Goal: Task Accomplishment & Management: Manage account settings

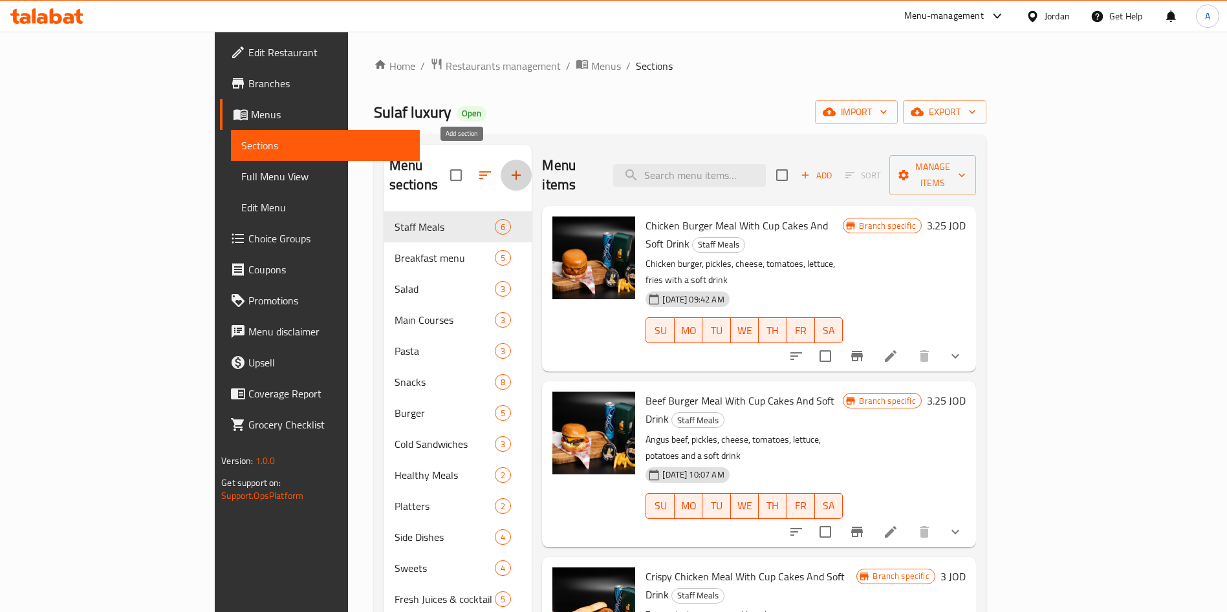
click at [508, 171] on icon "button" at bounding box center [516, 175] width 16 height 16
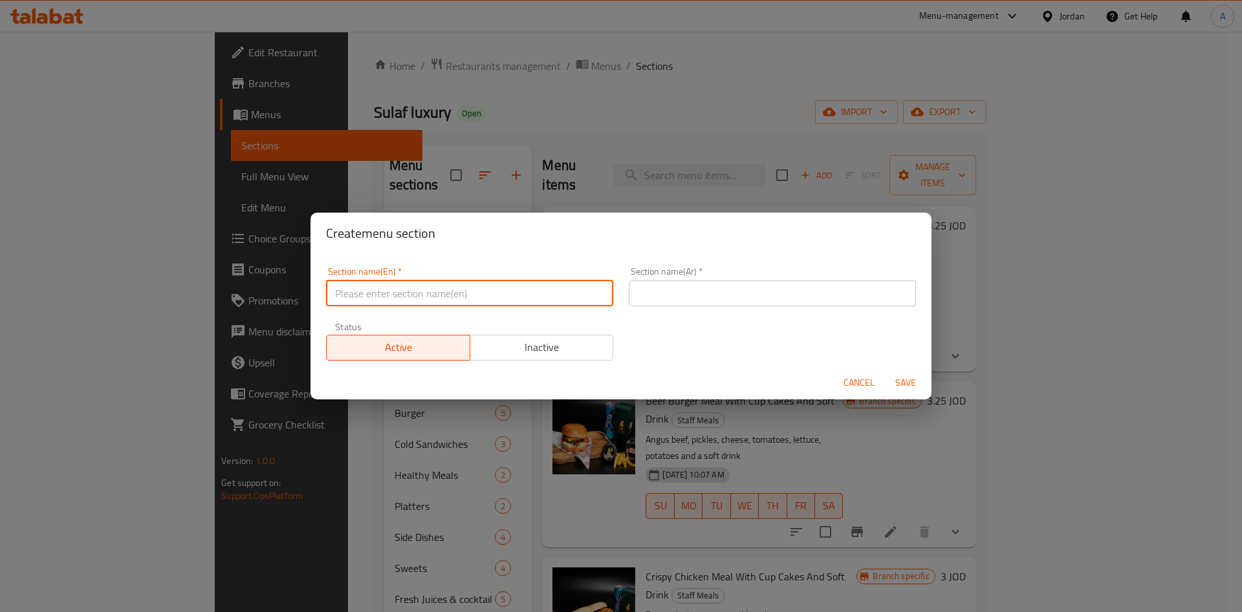
click at [485, 294] on input "text" at bounding box center [469, 294] width 287 height 26
type input "1 JD"
click at [751, 292] on input "text" at bounding box center [772, 294] width 287 height 26
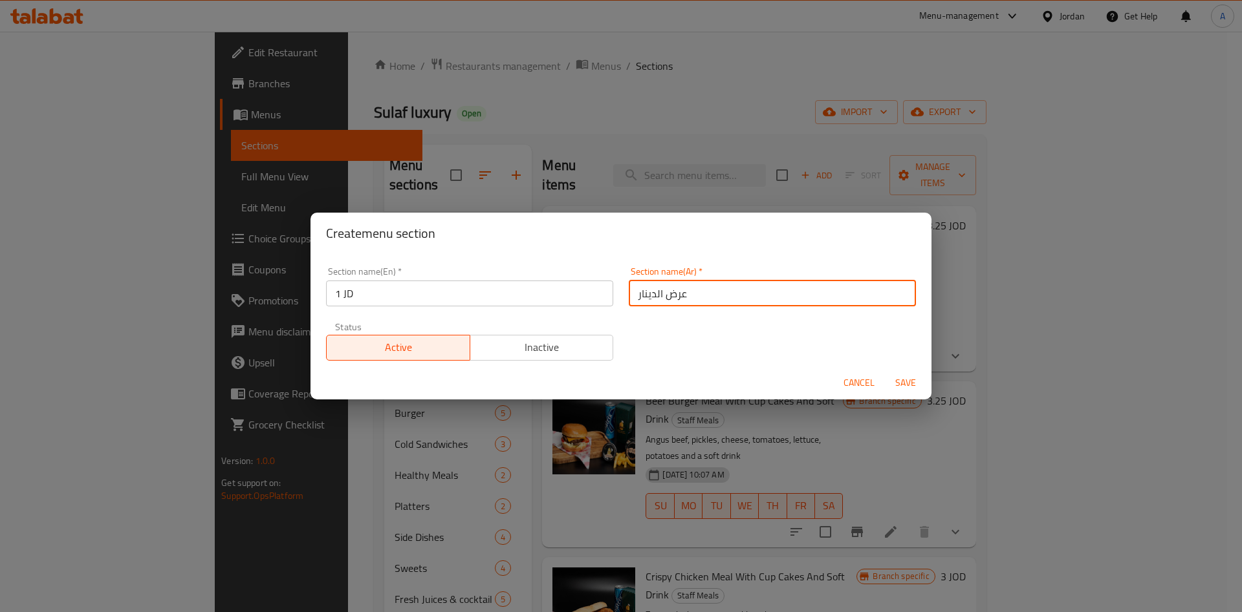
type input "عرض الدينار"
click at [898, 366] on form "Section name(En)   * 1 JD Section name(En) * Section name(Ar)   * عرض الدينار S…" at bounding box center [620, 327] width 621 height 146
click at [899, 385] on span "Save" at bounding box center [905, 383] width 31 height 16
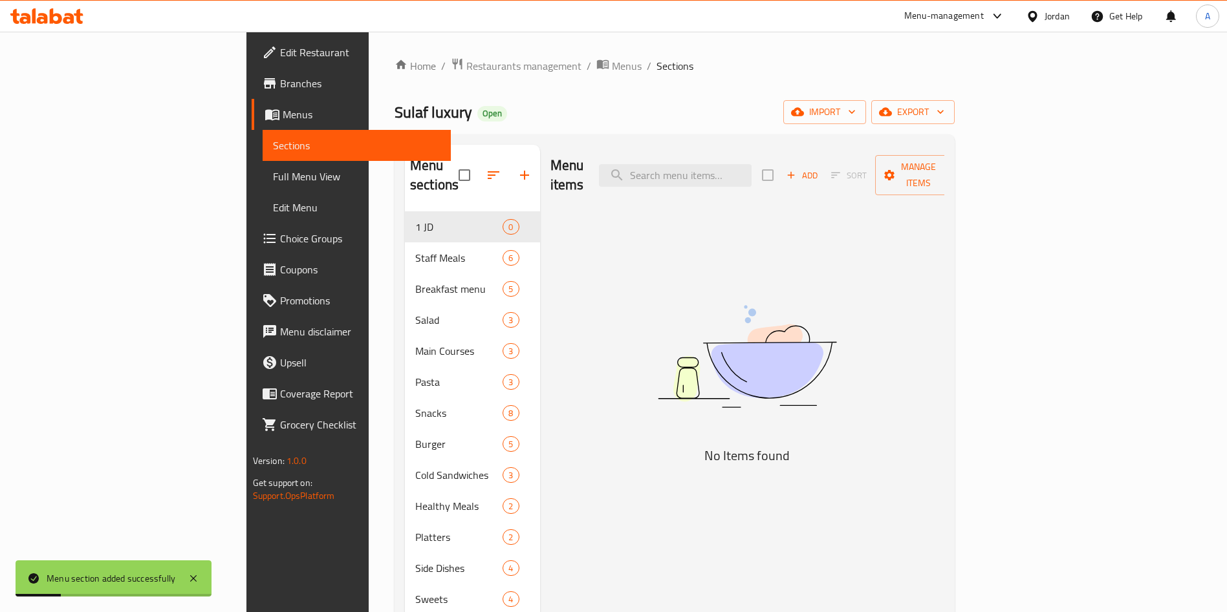
click at [955, 140] on div "Menu sections 1 JD 0 Staff Meals 6 Breakfast menu 5 Salad 3 Main Courses 3 Past…" at bounding box center [674, 460] width 560 height 651
click at [951, 165] on span "Manage items" at bounding box center [918, 175] width 66 height 32
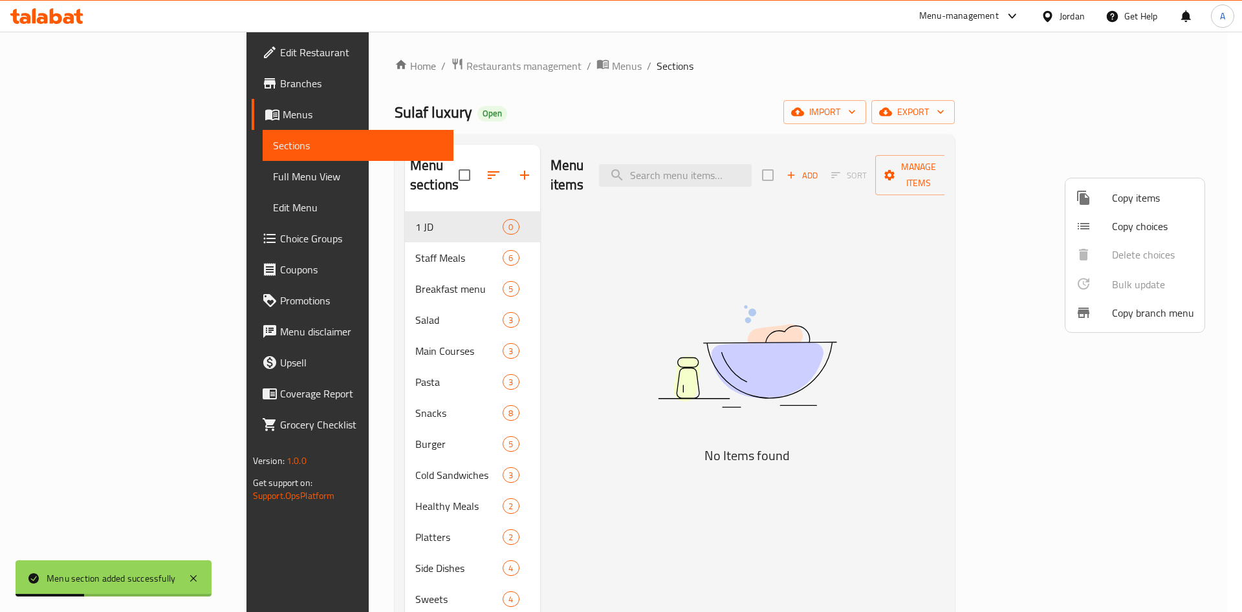
click at [1127, 200] on span "Copy items" at bounding box center [1153, 198] width 82 height 16
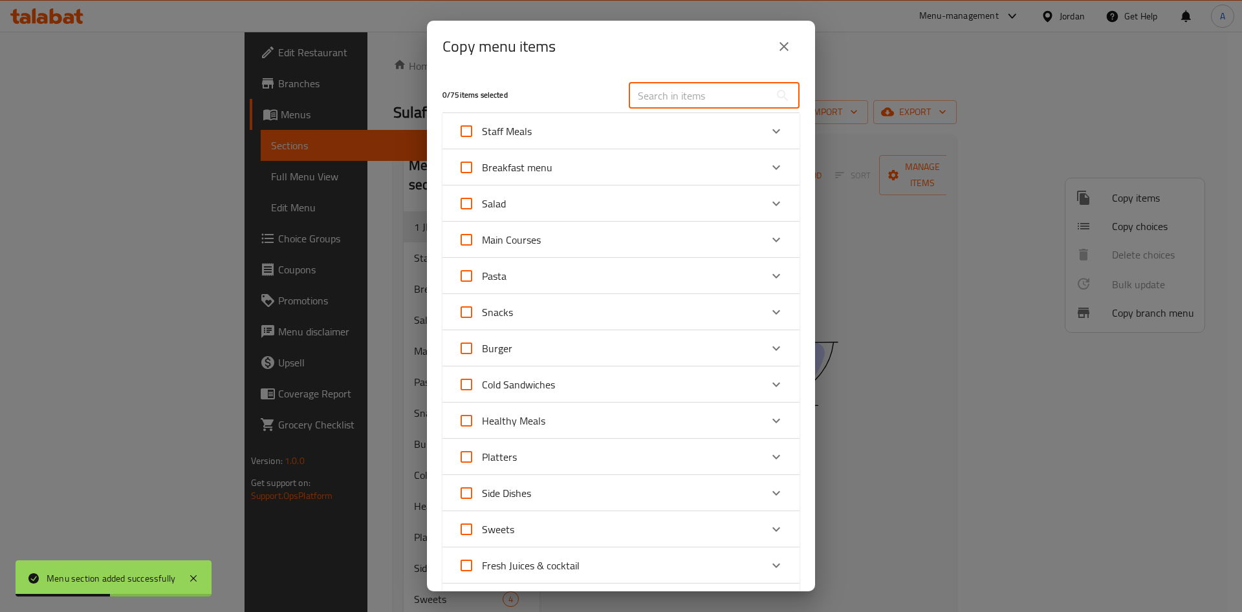
click at [681, 94] on input "text" at bounding box center [699, 96] width 141 height 26
type input "ة"
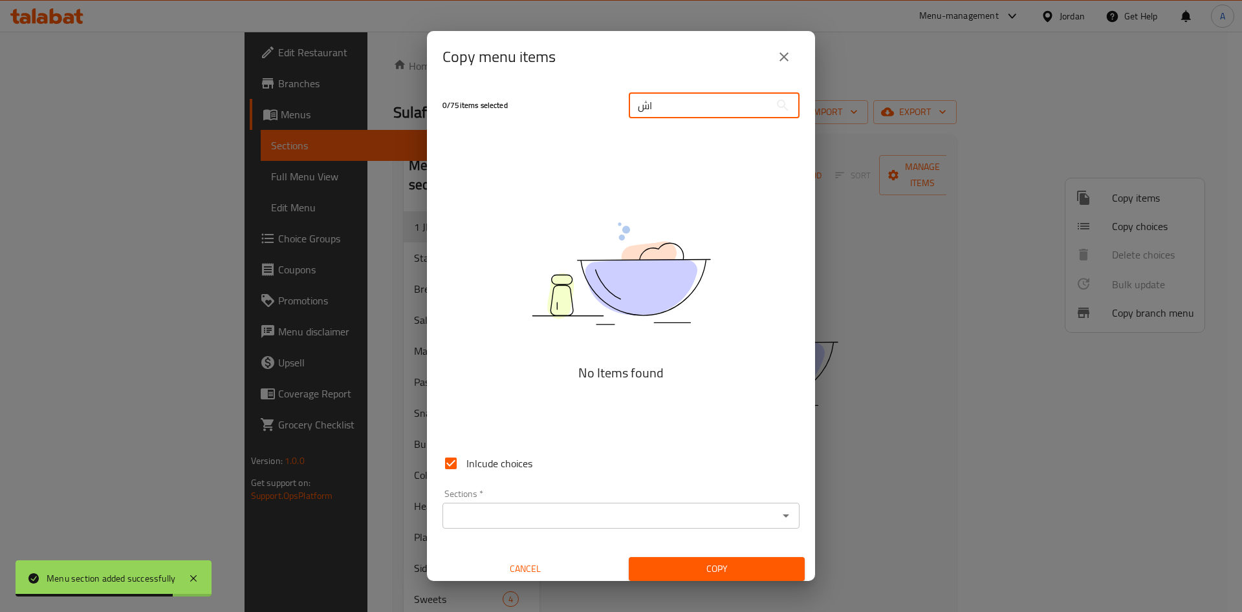
type input "ا"
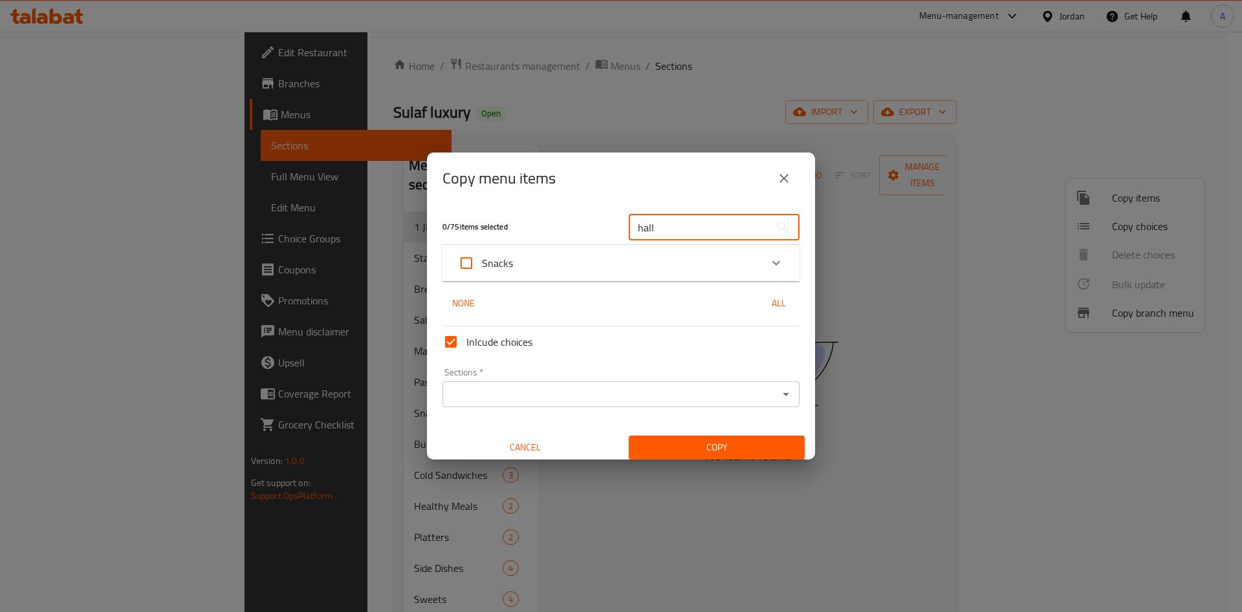
type input "hall"
click at [612, 264] on div "Snacks" at bounding box center [609, 263] width 303 height 31
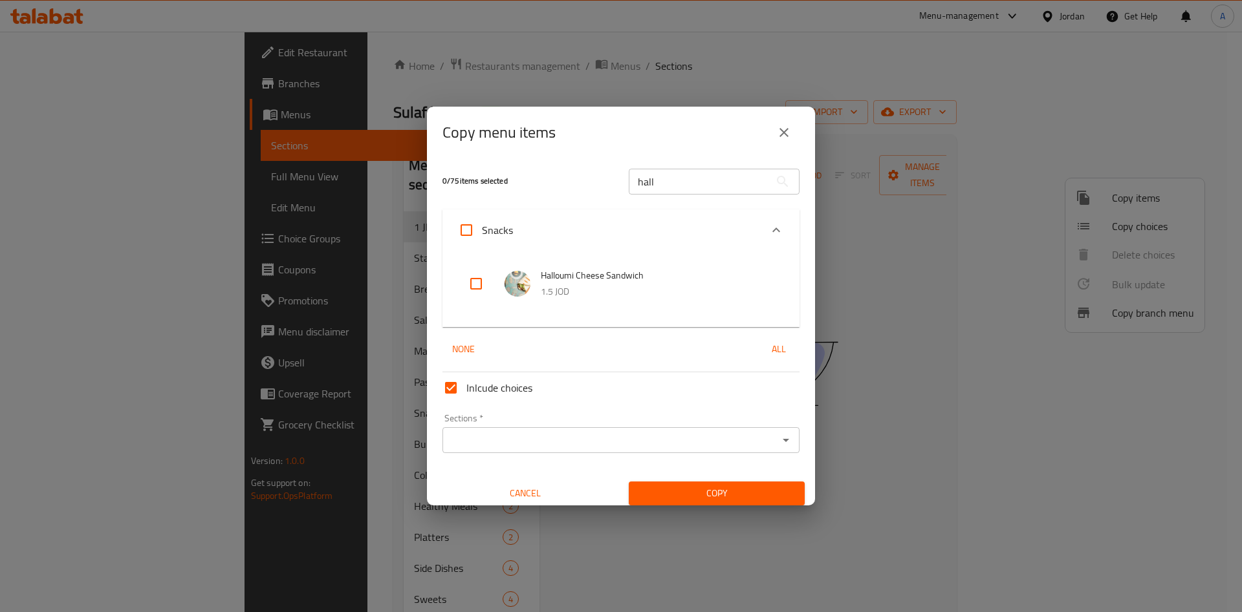
click at [488, 301] on li "Halloumi Cheese Sandwich 1.5 JOD" at bounding box center [621, 283] width 326 height 45
click at [478, 275] on input "checkbox" at bounding box center [475, 283] width 31 height 31
checkbox input "true"
click at [519, 451] on div "Sections *" at bounding box center [620, 440] width 357 height 26
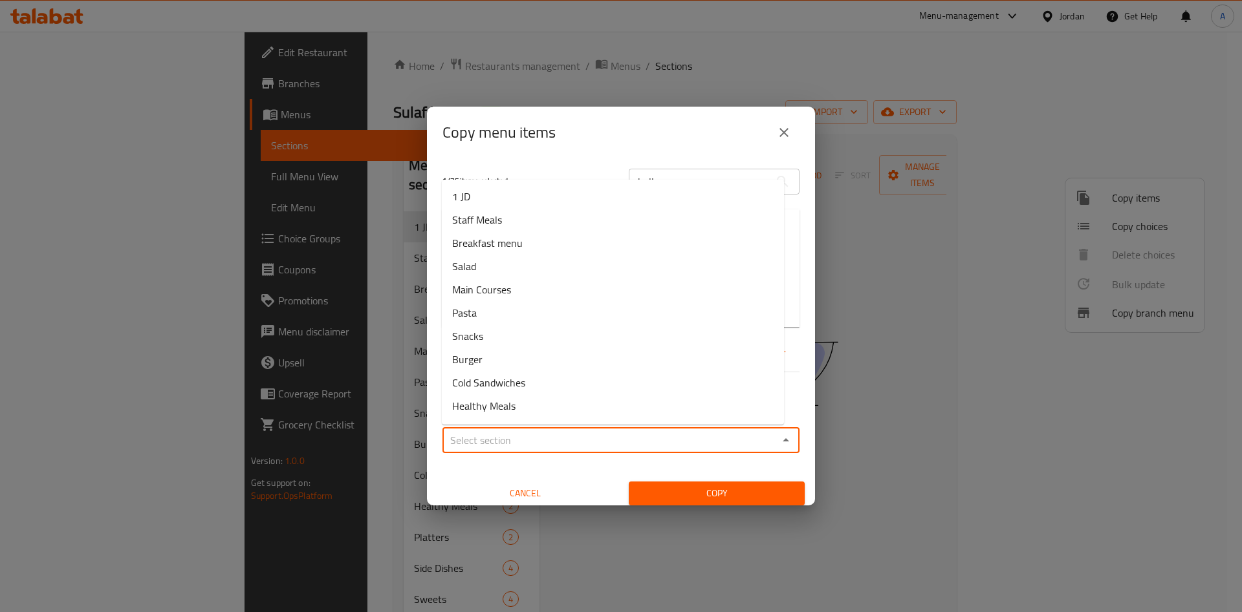
click at [655, 444] on input "Sections   *" at bounding box center [610, 440] width 328 height 18
click at [547, 203] on li "1 JD" at bounding box center [613, 196] width 342 height 23
type input "1 JD"
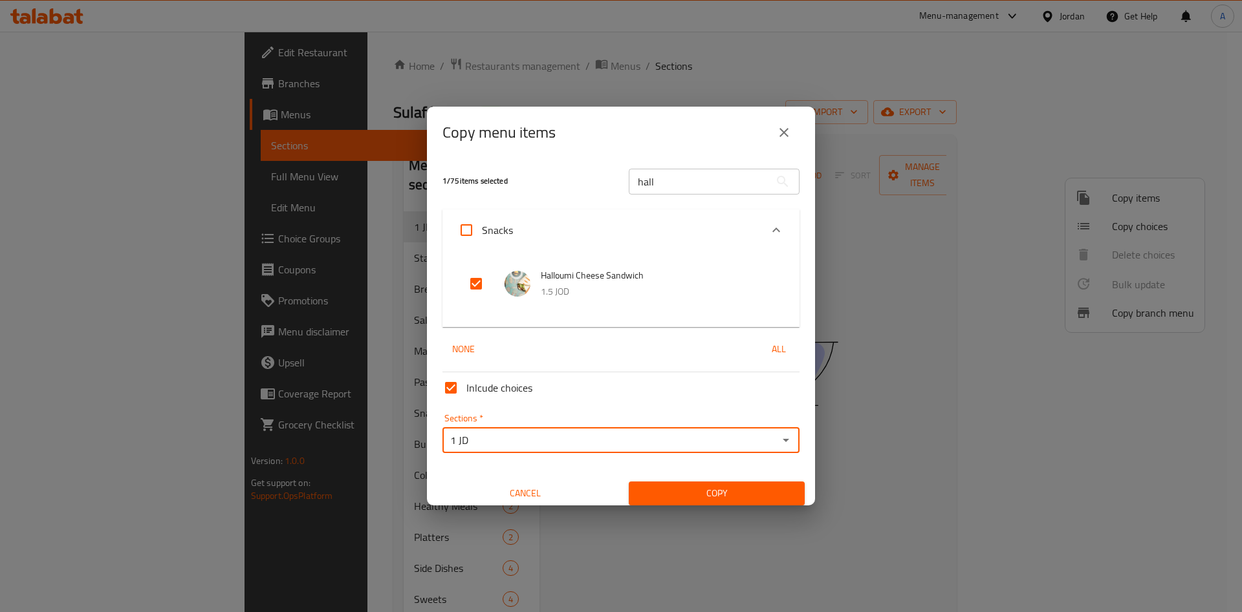
click at [669, 488] on span "Copy" at bounding box center [716, 494] width 155 height 16
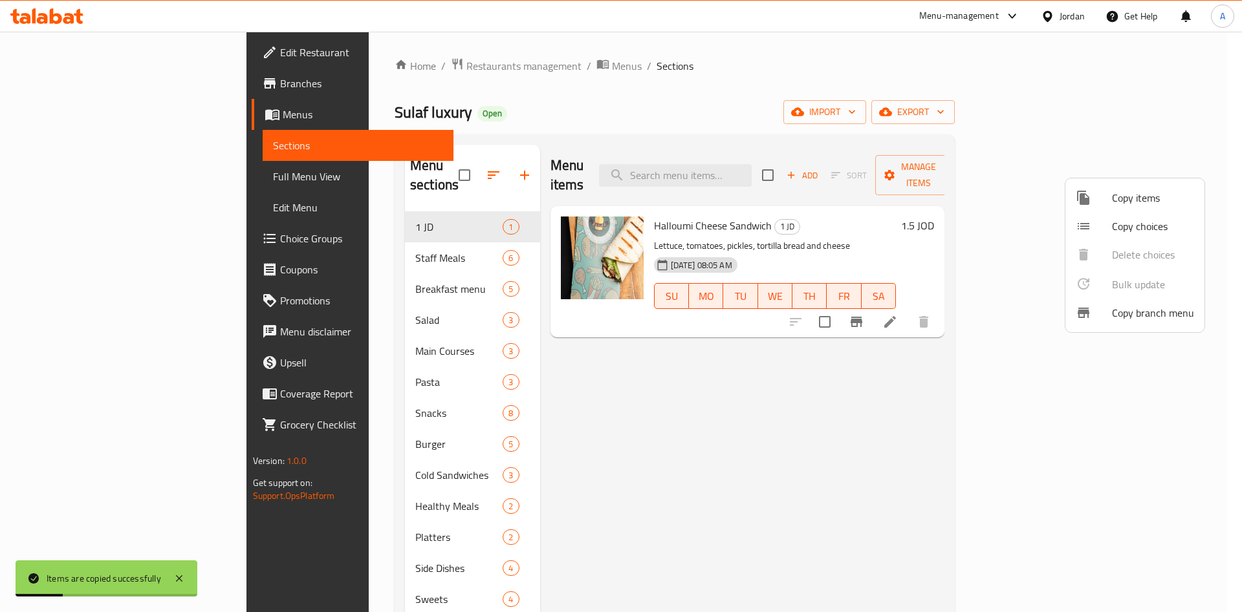
drag, startPoint x: 933, startPoint y: 359, endPoint x: 984, endPoint y: 345, distance: 53.5
click at [933, 359] on div at bounding box center [621, 306] width 1242 height 612
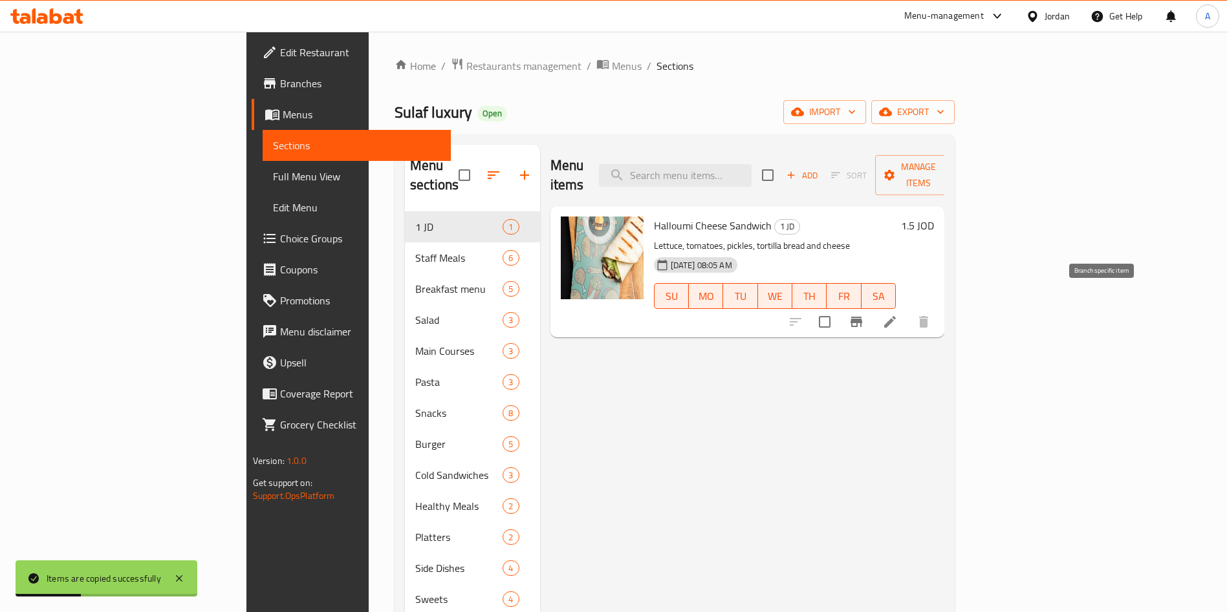
click at [872, 308] on button "Branch-specific-item" at bounding box center [856, 322] width 31 height 31
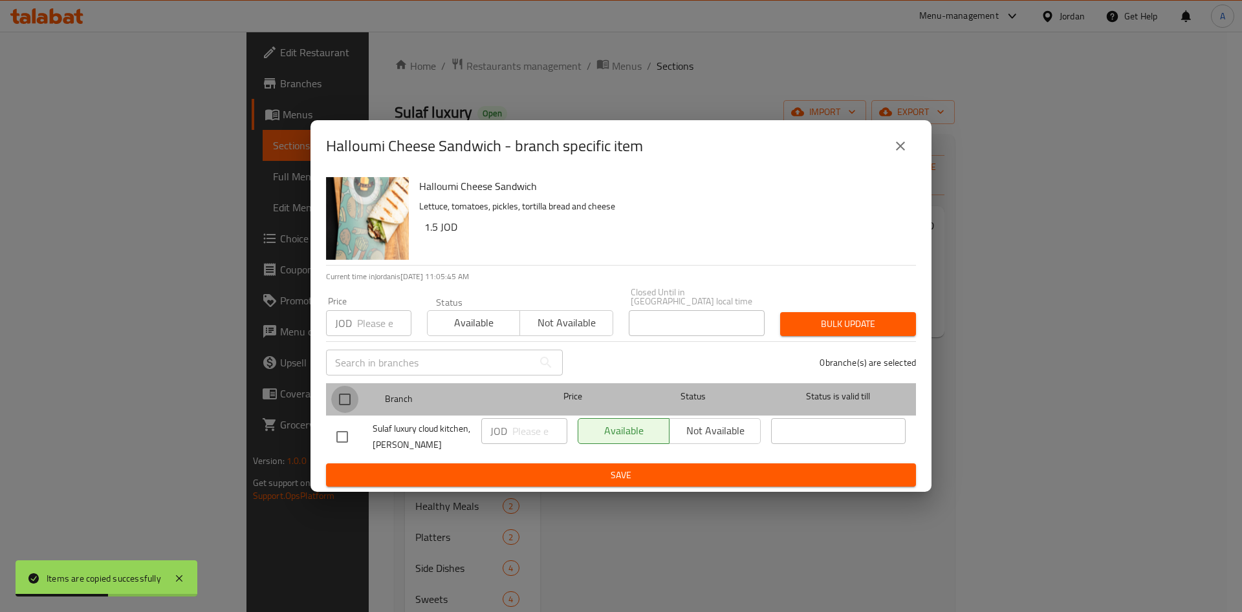
click at [346, 391] on input "checkbox" at bounding box center [344, 399] width 27 height 27
checkbox input "true"
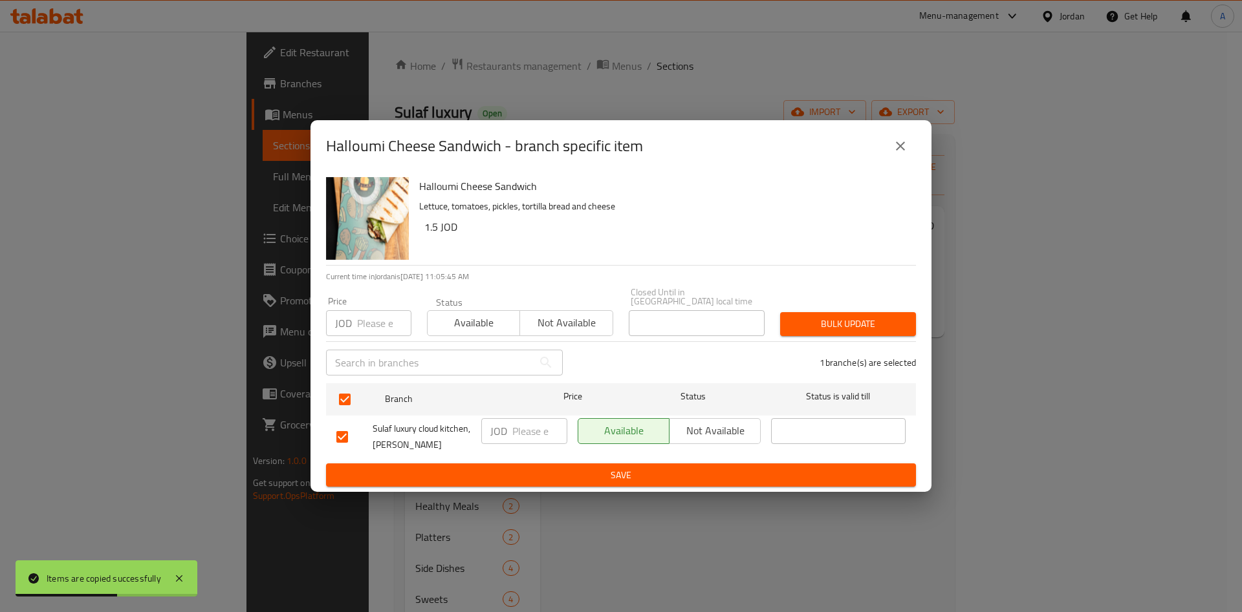
drag, startPoint x: 486, startPoint y: 406, endPoint x: 510, endPoint y: 424, distance: 30.0
click at [490, 409] on ul "Branch Price Status Status is valid till Sulaf luxury cloud kitchen, Tla' Ali J…" at bounding box center [621, 420] width 590 height 85
click at [510, 424] on div "JOD ​" at bounding box center [524, 431] width 86 height 26
type input "1"
click at [681, 476] on span "Save" at bounding box center [620, 476] width 569 height 16
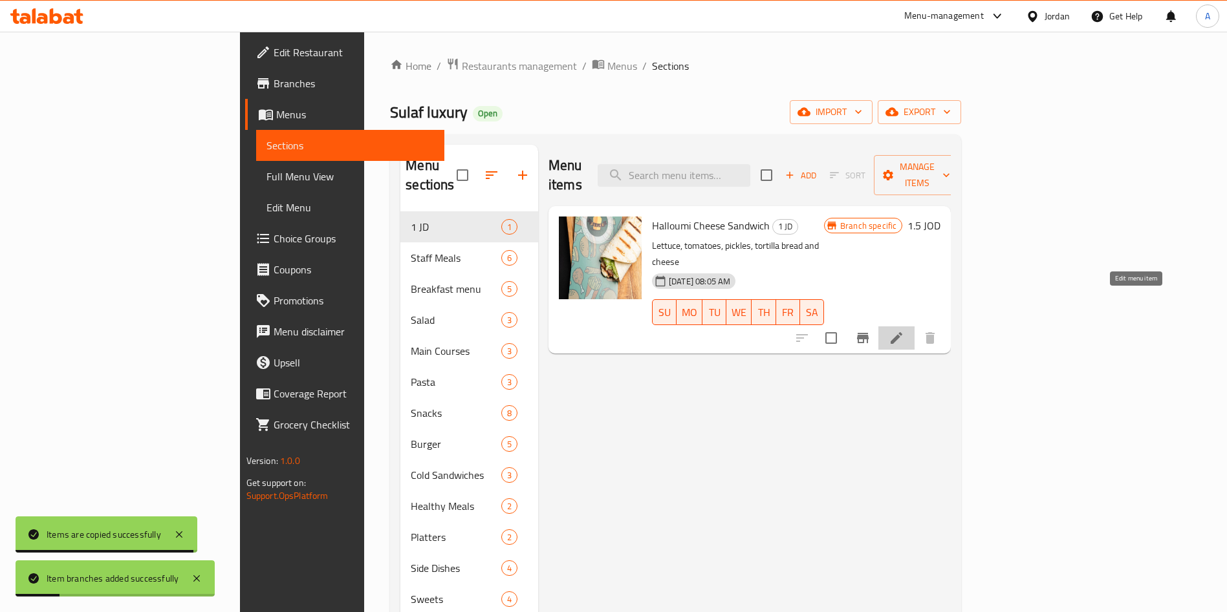
click at [902, 332] on icon at bounding box center [896, 338] width 12 height 12
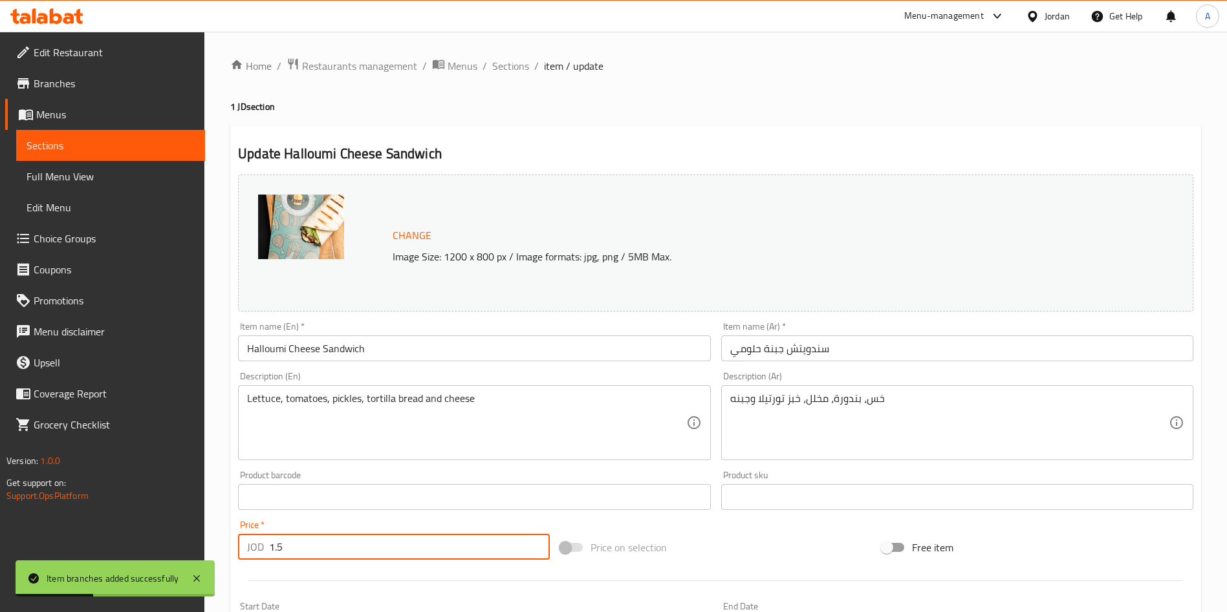
drag, startPoint x: 314, startPoint y: 563, endPoint x: 246, endPoint y: 561, distance: 67.9
click at [246, 561] on div "Price   * JOD 1.5 Price *" at bounding box center [394, 540] width 322 height 50
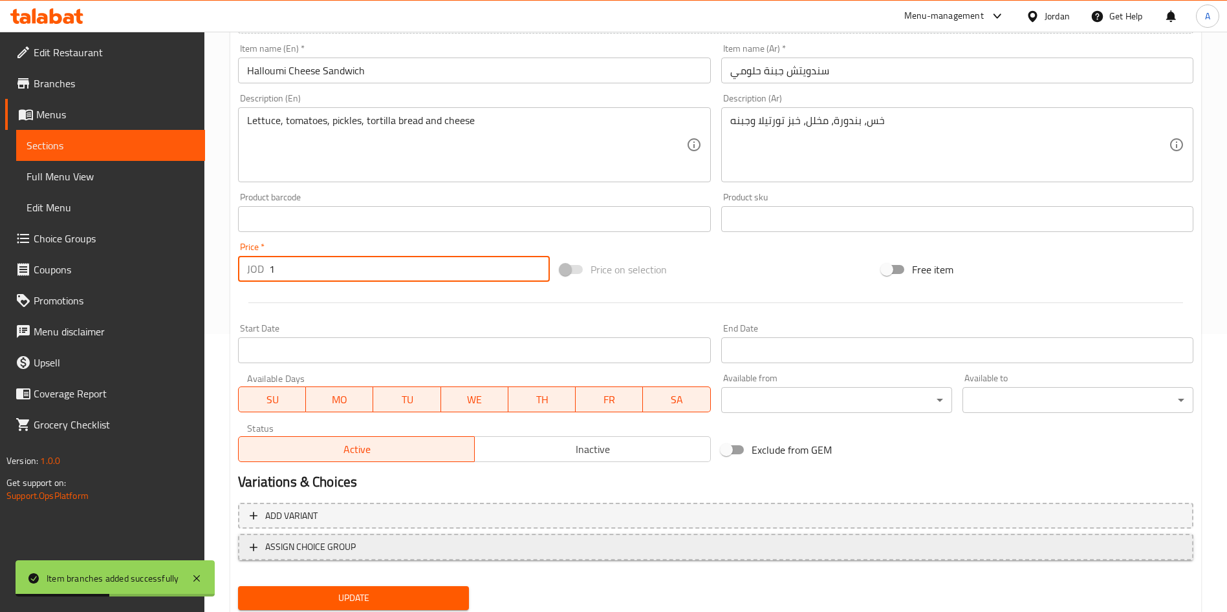
scroll to position [320, 0]
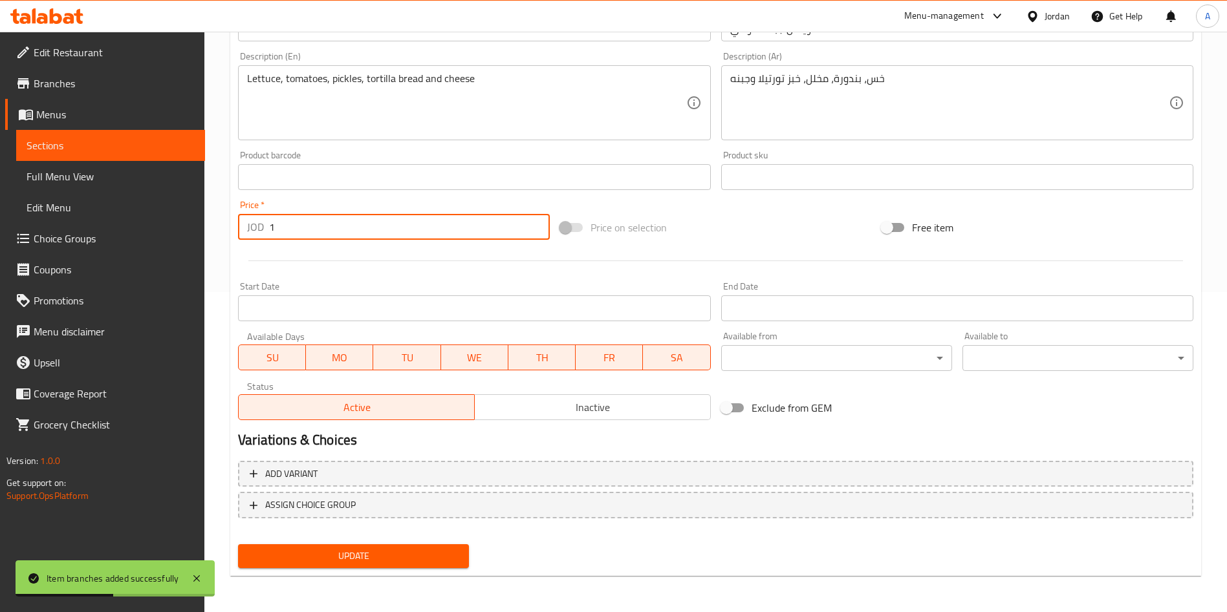
type input "1"
click at [416, 585] on div "Home / Restaurants management / Menus / Sections / item / update 1 JD section U…" at bounding box center [715, 161] width 971 height 849
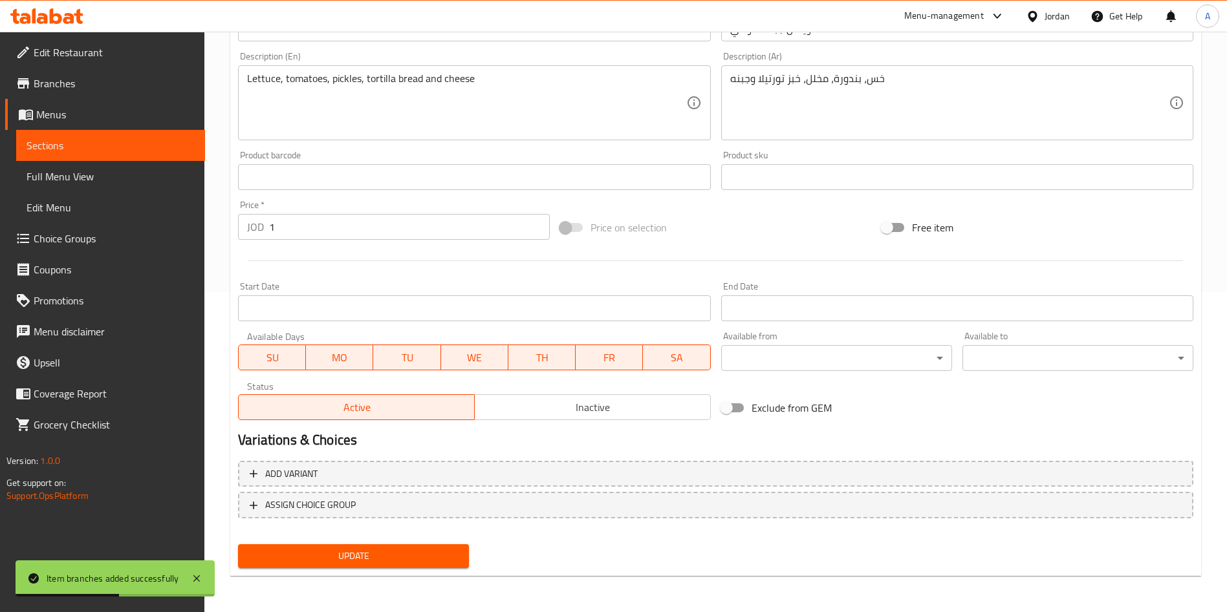
click at [412, 567] on button "Update" at bounding box center [353, 557] width 231 height 24
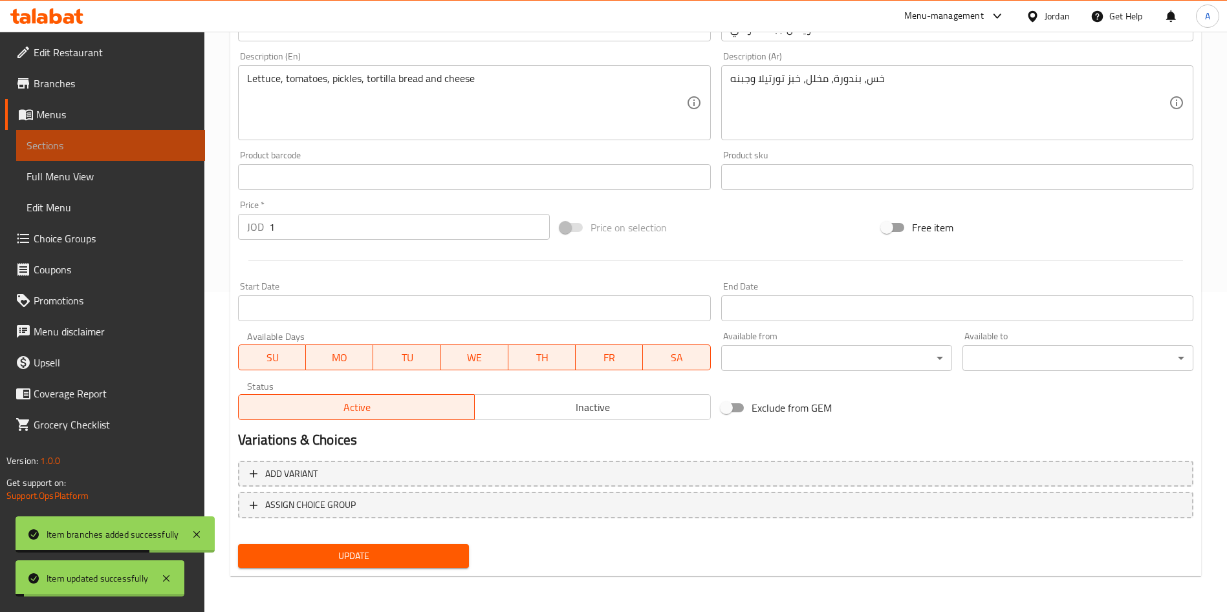
click at [115, 153] on span "Sections" at bounding box center [111, 146] width 168 height 16
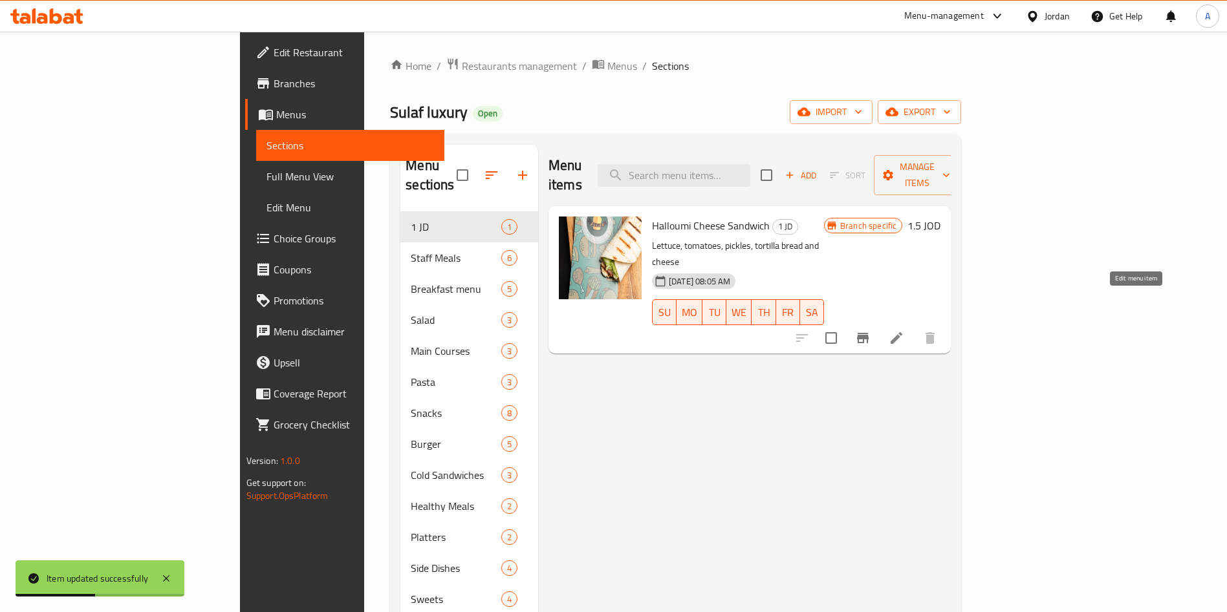
click at [904, 330] on icon at bounding box center [897, 338] width 16 height 16
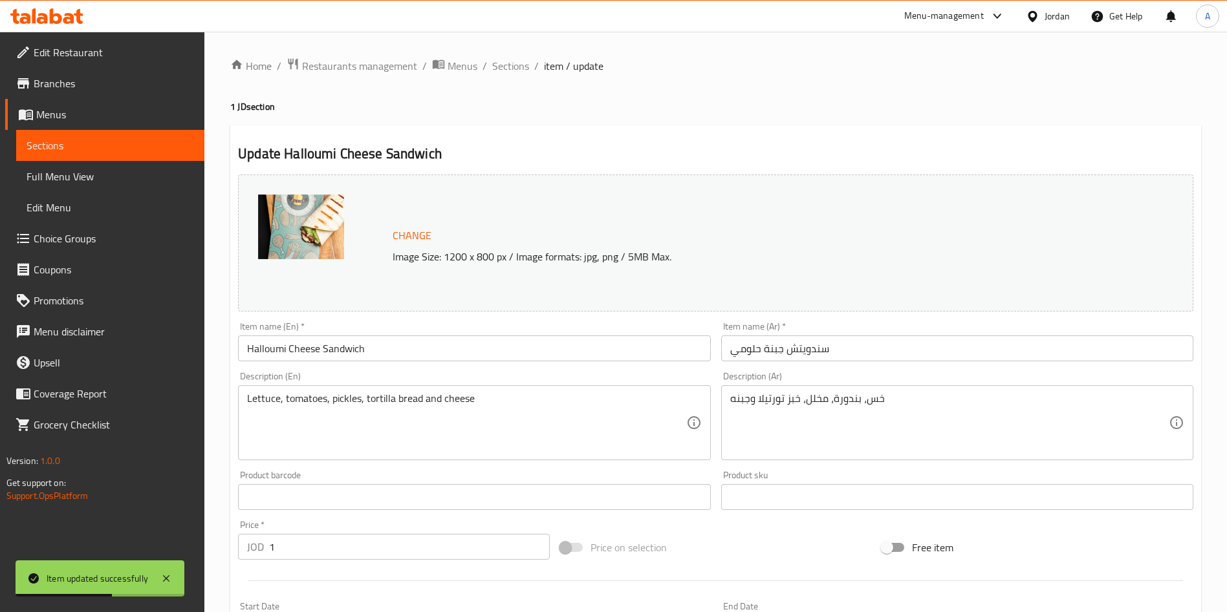
scroll to position [320, 0]
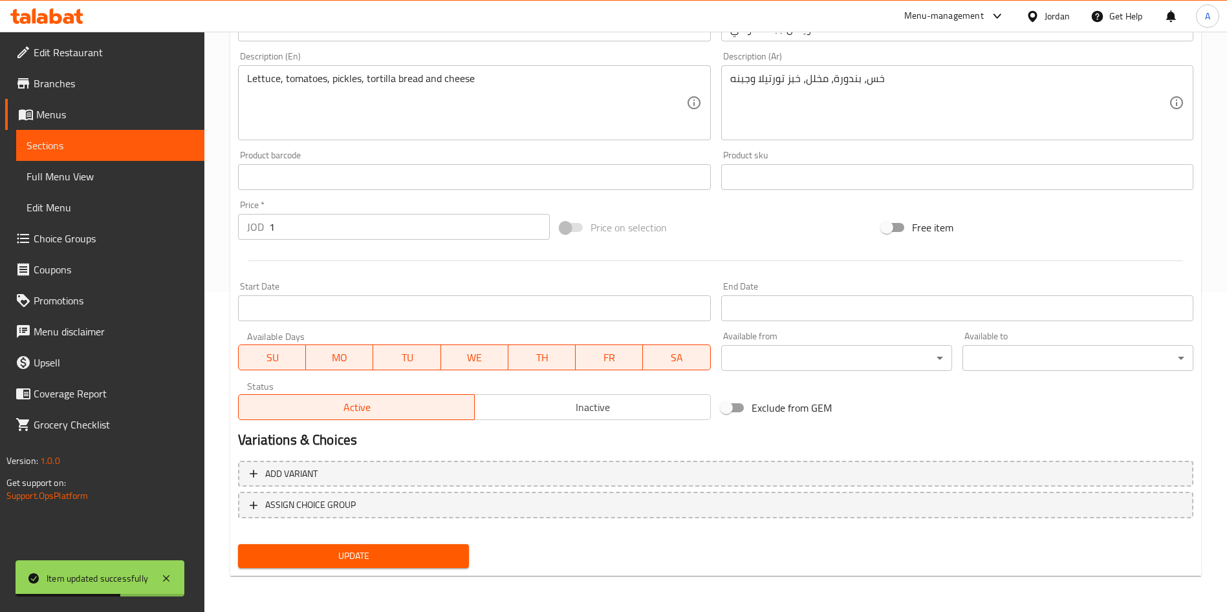
drag, startPoint x: 338, startPoint y: 333, endPoint x: 336, endPoint y: 356, distance: 23.4
click at [337, 333] on div "SU MO TU WE TH FR SA" at bounding box center [474, 351] width 472 height 39
click at [336, 356] on span "MO" at bounding box center [339, 358] width 57 height 19
click at [441, 360] on button "WE" at bounding box center [474, 358] width 67 height 26
click at [539, 358] on span "TH" at bounding box center [541, 358] width 57 height 19
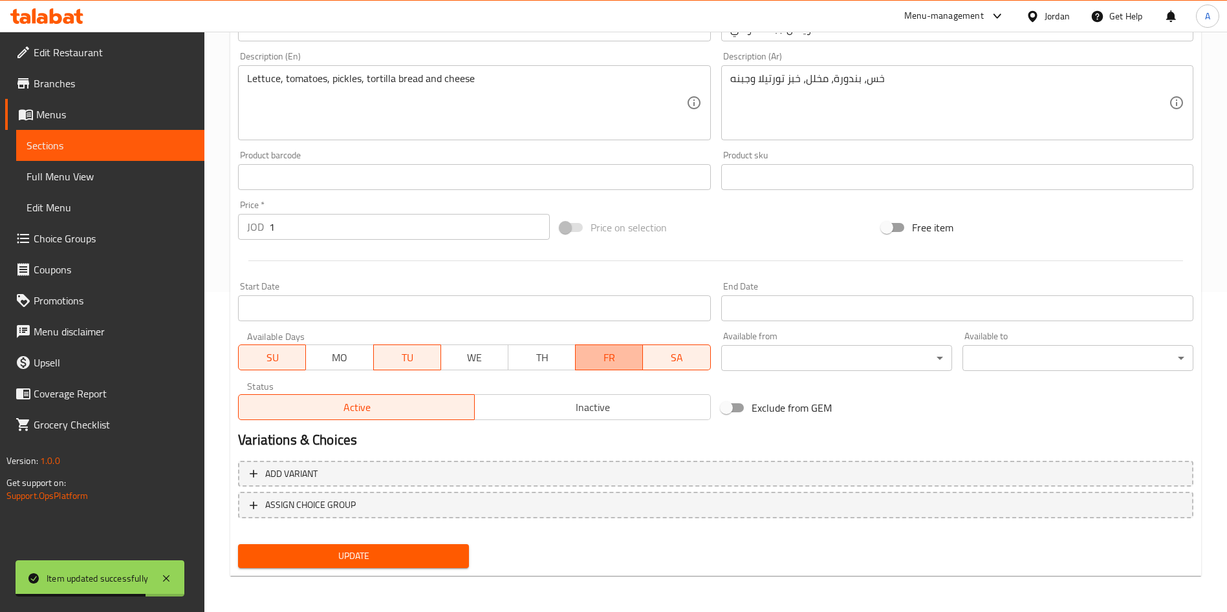
drag, startPoint x: 612, startPoint y: 359, endPoint x: 688, endPoint y: 363, distance: 76.4
click at [612, 359] on span "FR" at bounding box center [609, 358] width 57 height 19
drag, startPoint x: 688, startPoint y: 363, endPoint x: 430, endPoint y: 368, distance: 258.1
click at [686, 366] on span "SA" at bounding box center [676, 358] width 57 height 19
click at [396, 368] on button "TU" at bounding box center [407, 358] width 68 height 26
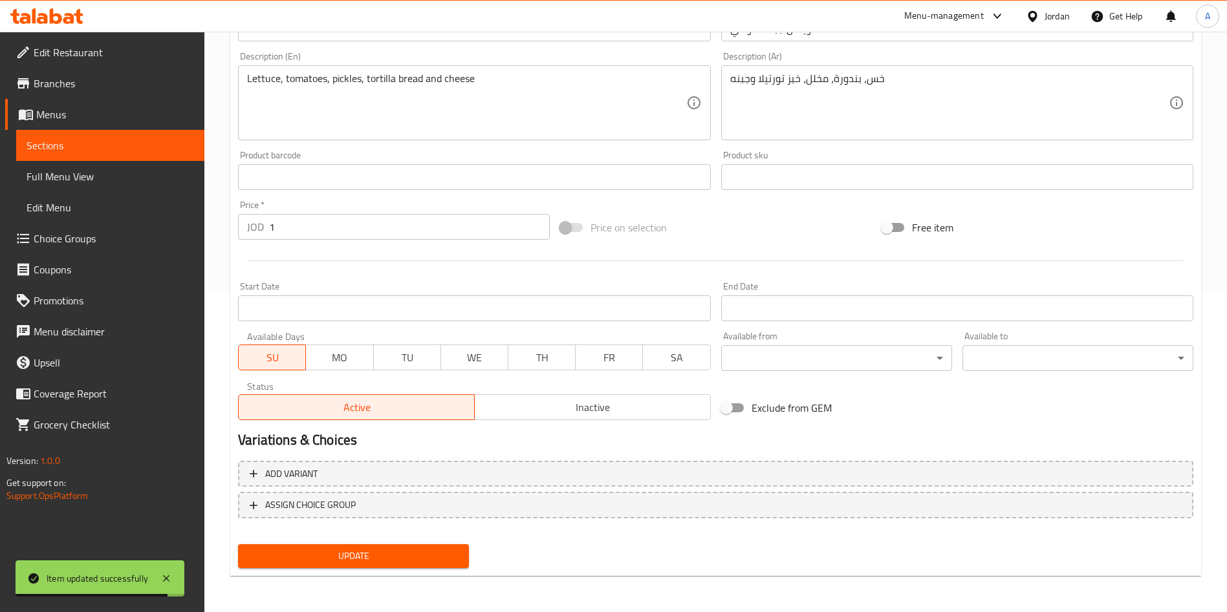
click at [411, 552] on span "Update" at bounding box center [353, 556] width 210 height 16
click at [389, 550] on span "Update" at bounding box center [353, 556] width 210 height 16
click at [151, 156] on link "Sections" at bounding box center [110, 145] width 189 height 31
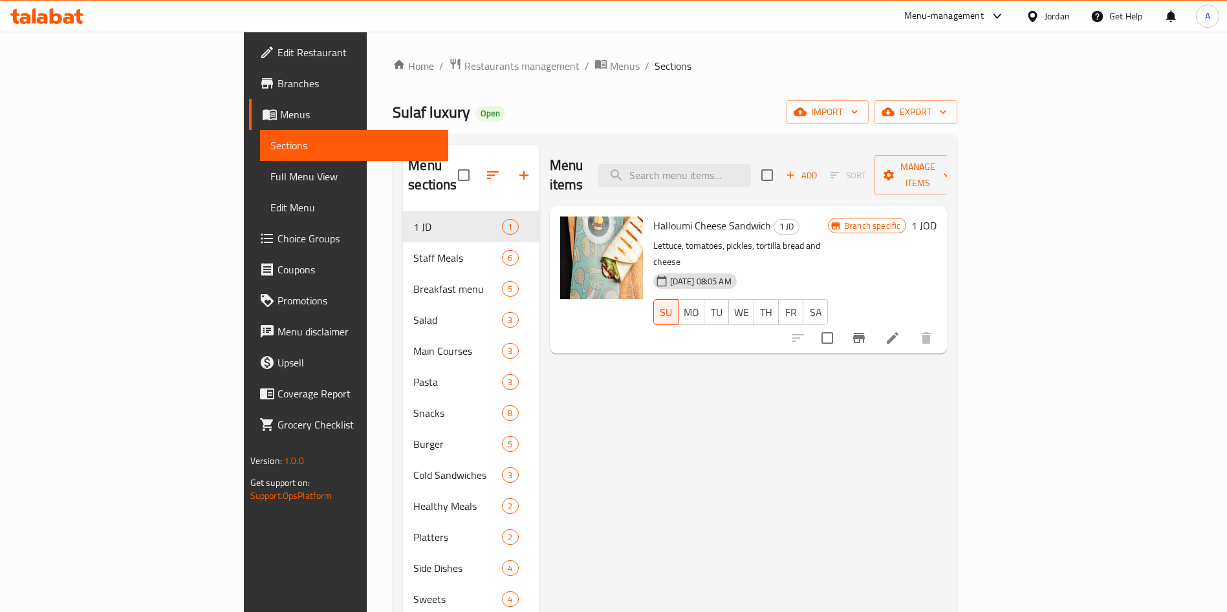
click at [516, 167] on icon "button" at bounding box center [524, 175] width 16 height 16
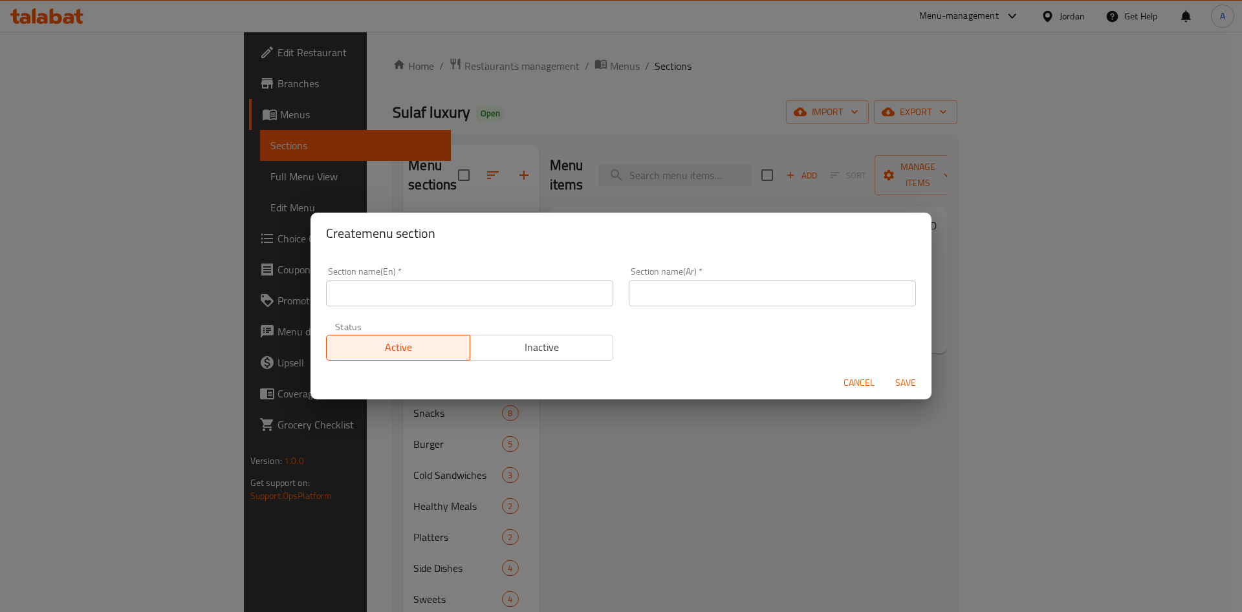
click at [502, 288] on input "text" at bounding box center [469, 294] width 287 height 26
type input "Buy 1 get 1"
click at [717, 291] on input "text" at bounding box center [772, 294] width 287 height 26
type input "اشتري 1 و احصل عالثاني مجانا"
click at [903, 384] on span "Save" at bounding box center [905, 383] width 31 height 16
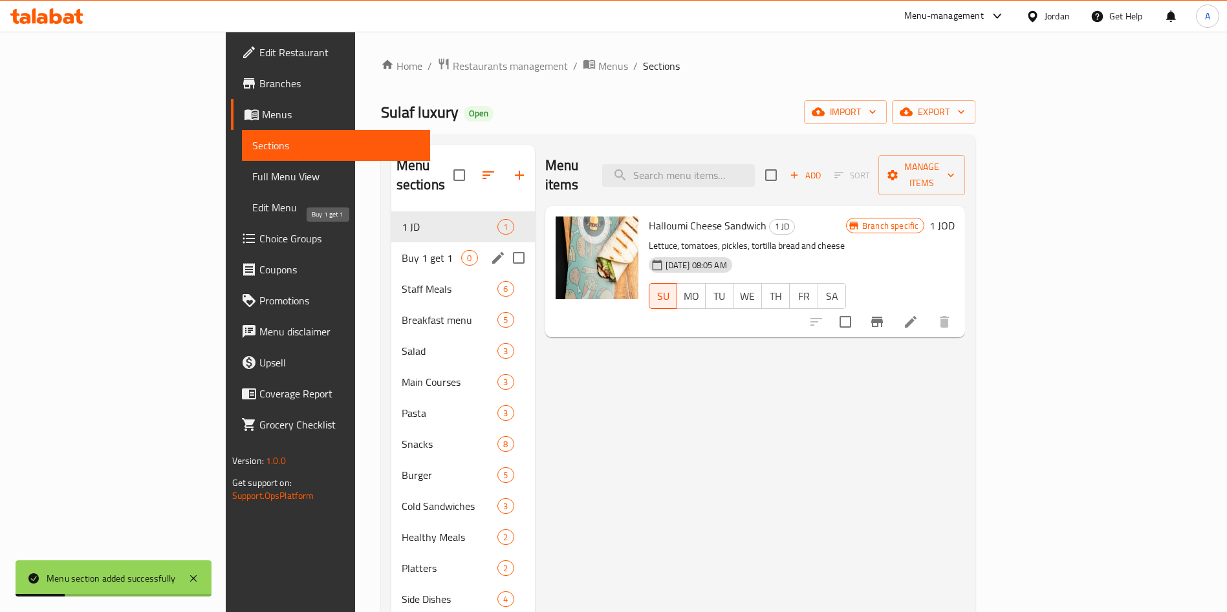
click at [402, 250] on span "Buy 1 get 1" at bounding box center [432, 258] width 60 height 16
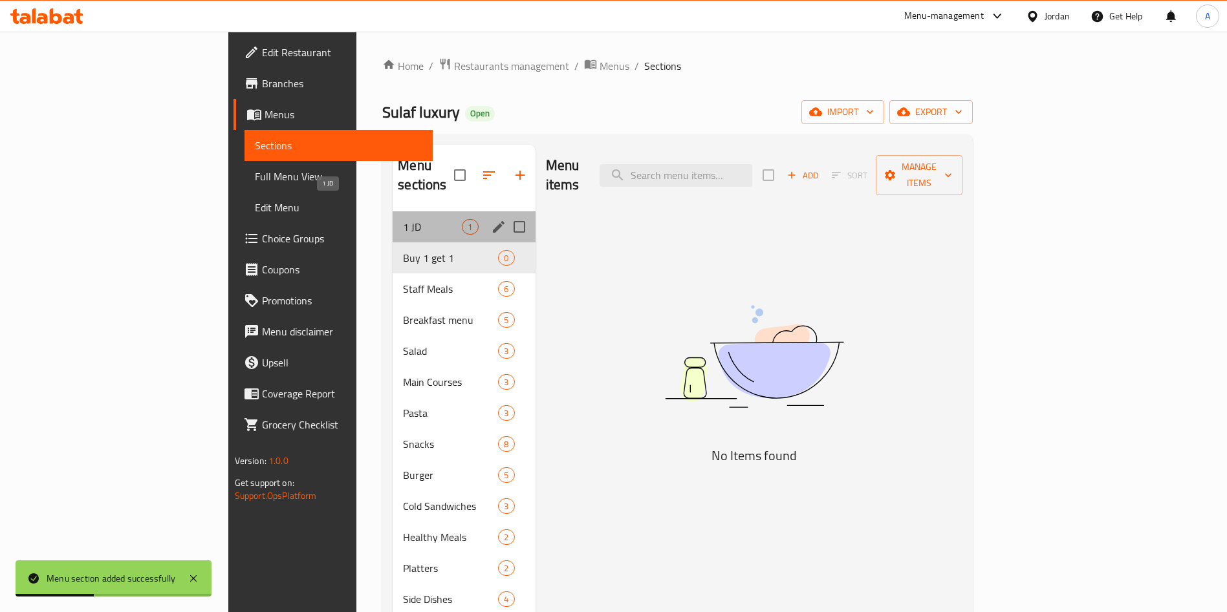
click at [403, 219] on span "1 JD" at bounding box center [432, 227] width 59 height 16
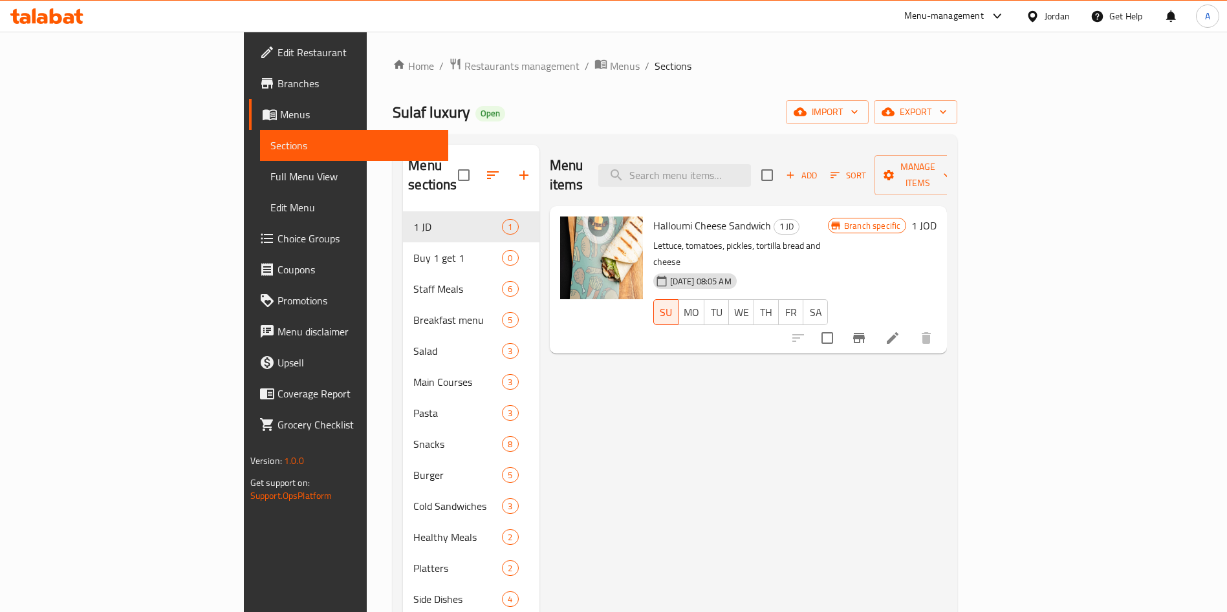
click at [43, 16] on icon at bounding box center [42, 18] width 11 height 11
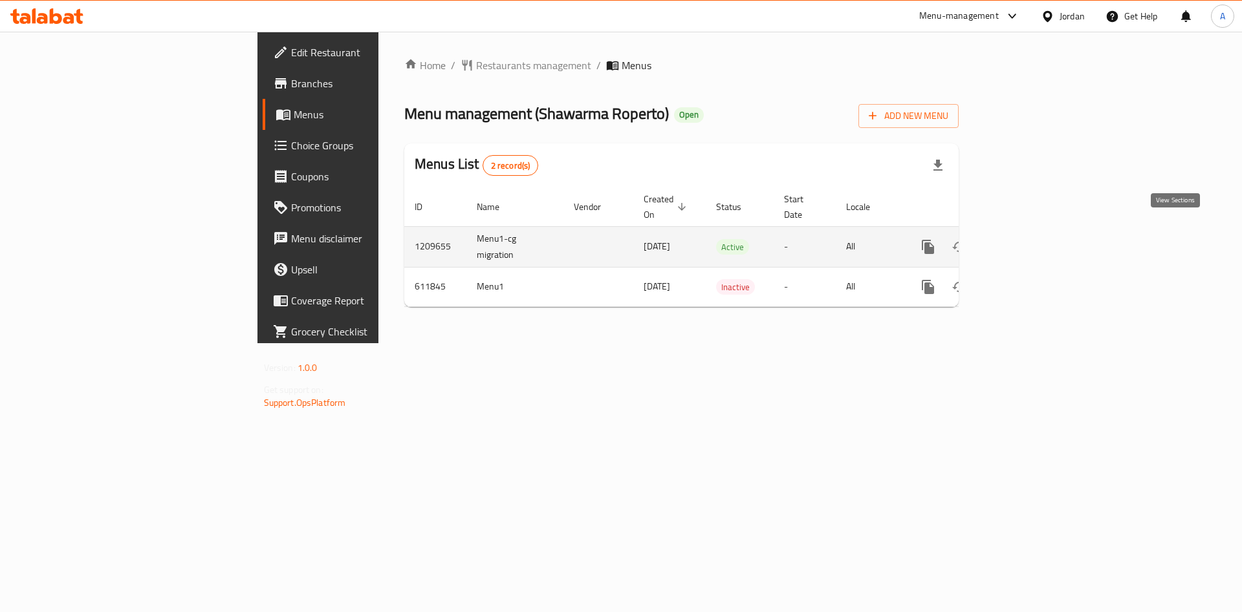
click at [1029, 239] on icon "enhanced table" at bounding box center [1021, 247] width 16 height 16
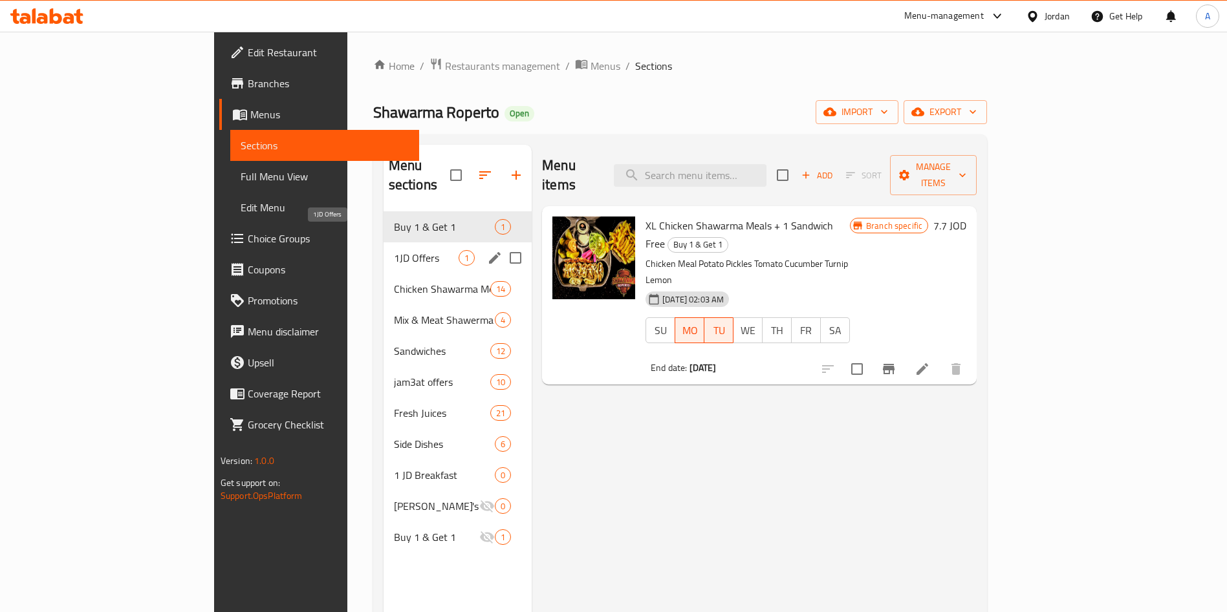
click at [394, 250] on span "1JD Offers" at bounding box center [426, 258] width 65 height 16
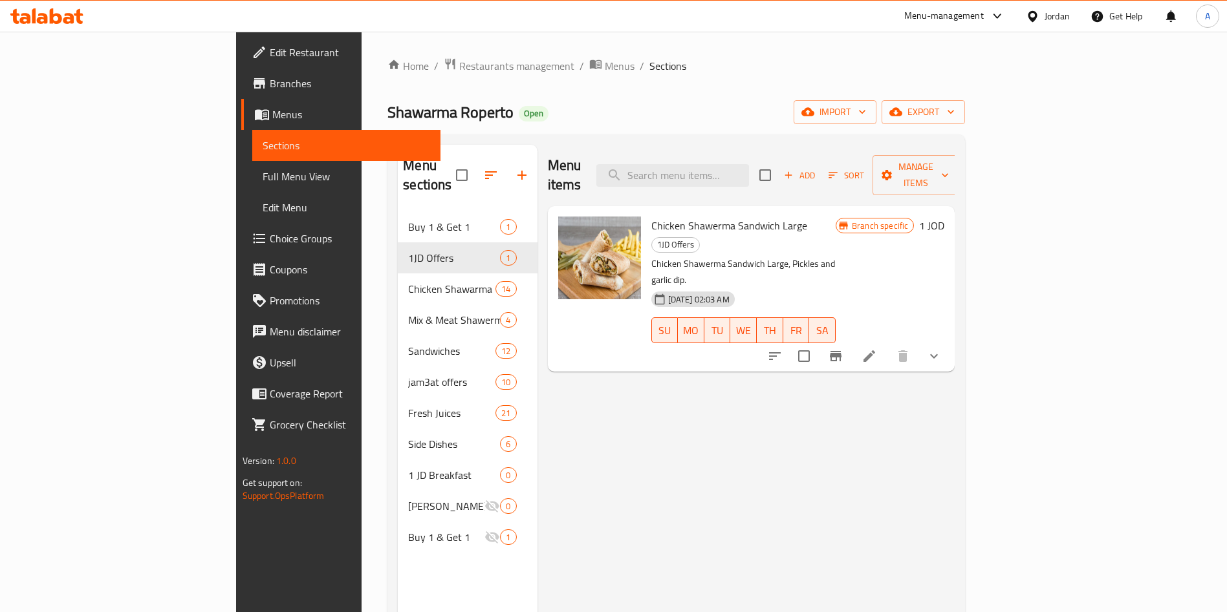
click at [887, 345] on li at bounding box center [869, 356] width 36 height 23
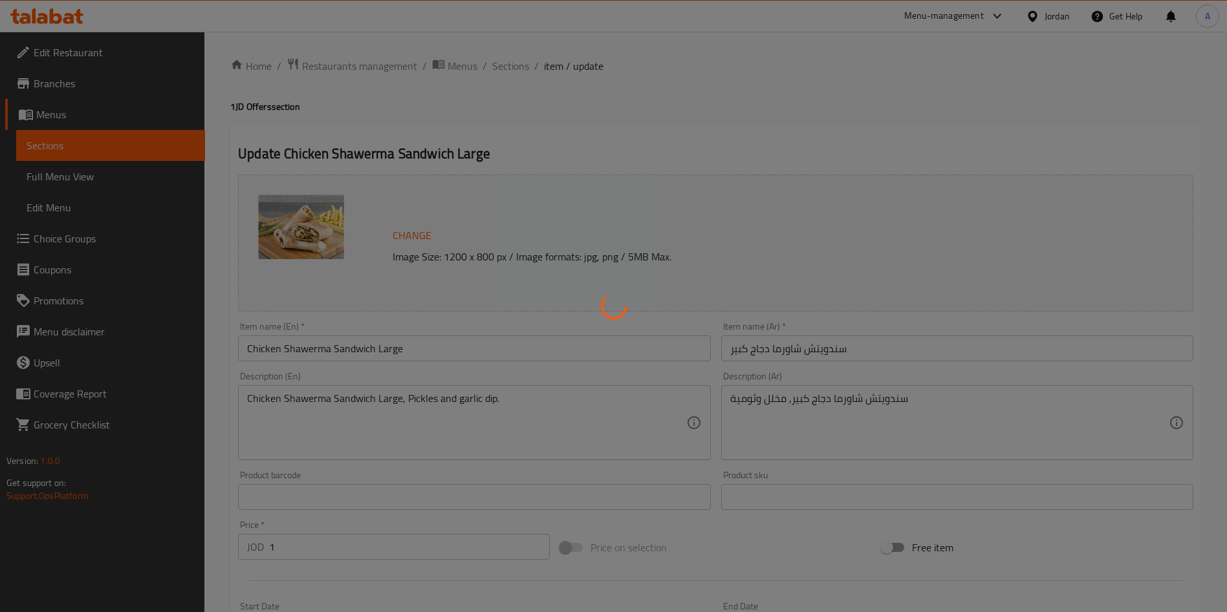
type input "اضافات"
type input "0"
type input "8"
type input "مشروبات"
type input "0"
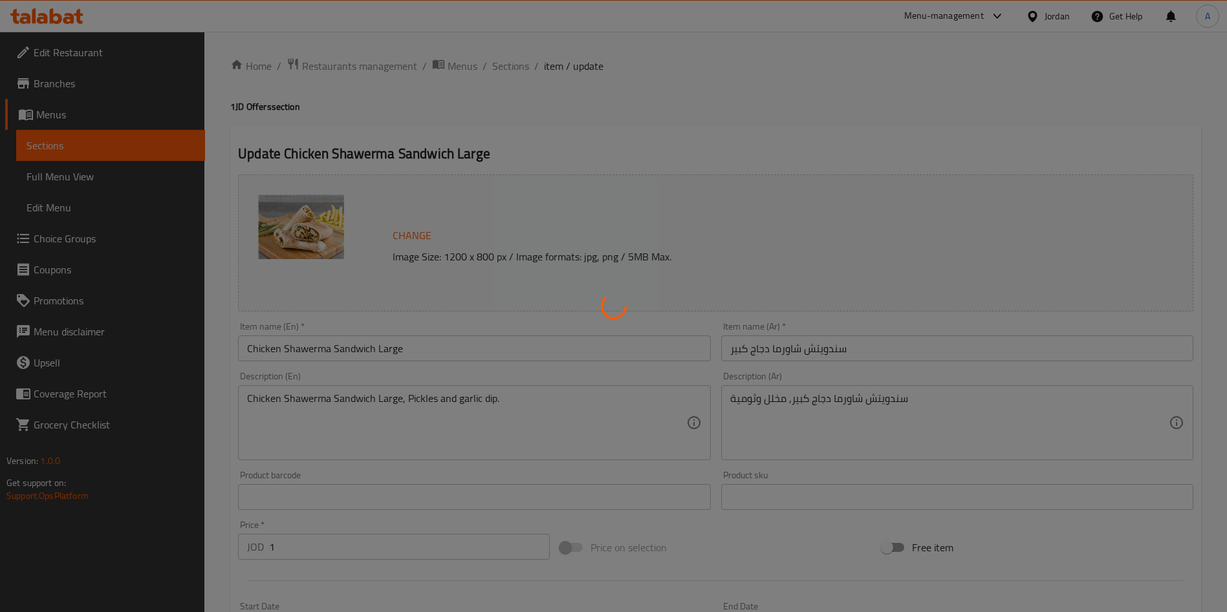
type input "5"
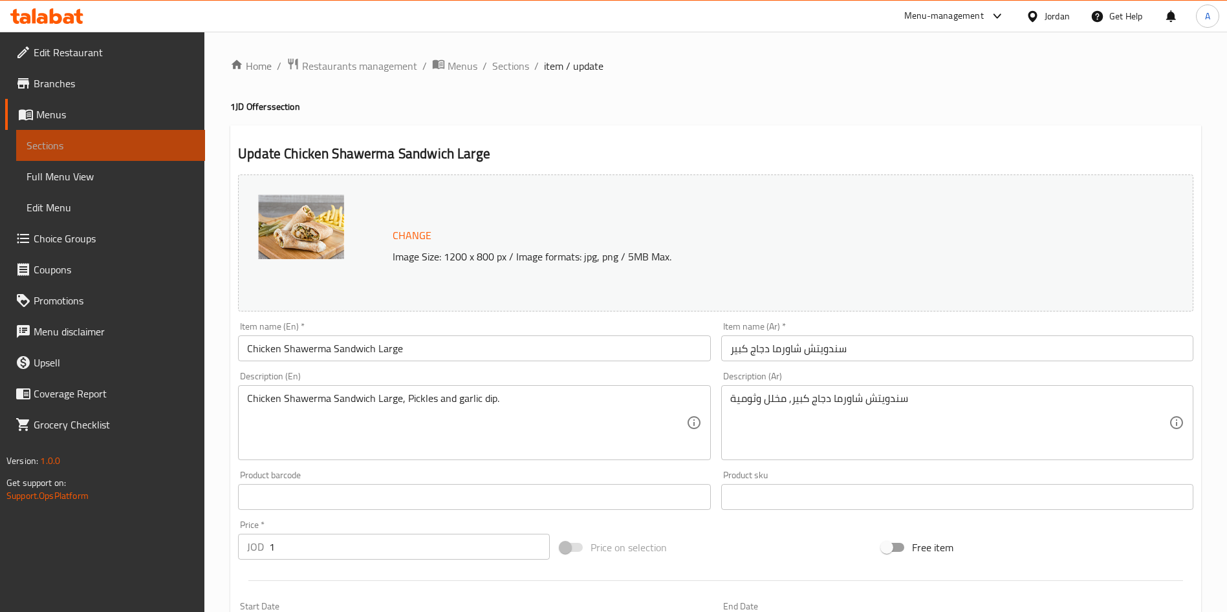
click at [158, 140] on span "Sections" at bounding box center [111, 146] width 168 height 16
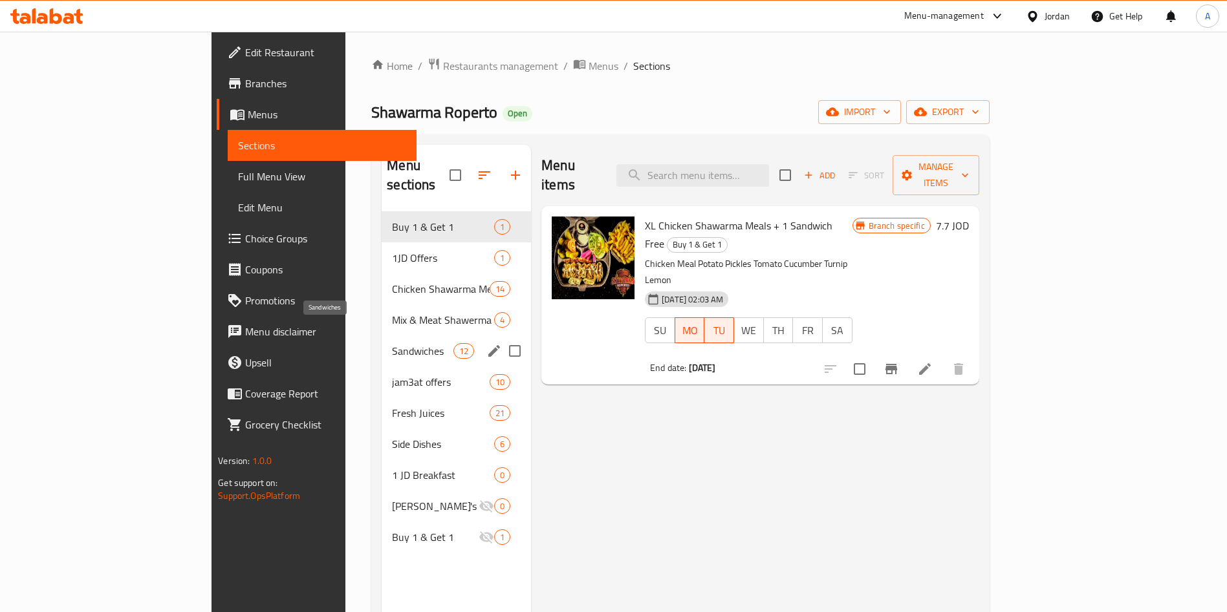
click at [392, 343] on span "Sandwiches" at bounding box center [422, 351] width 61 height 16
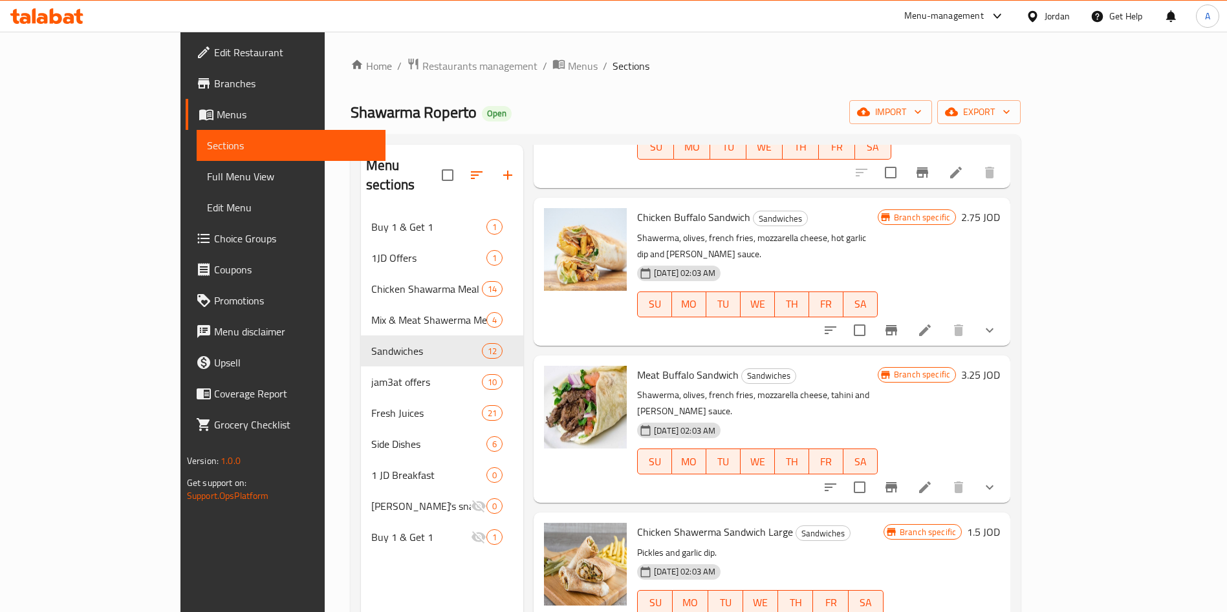
scroll to position [485, 0]
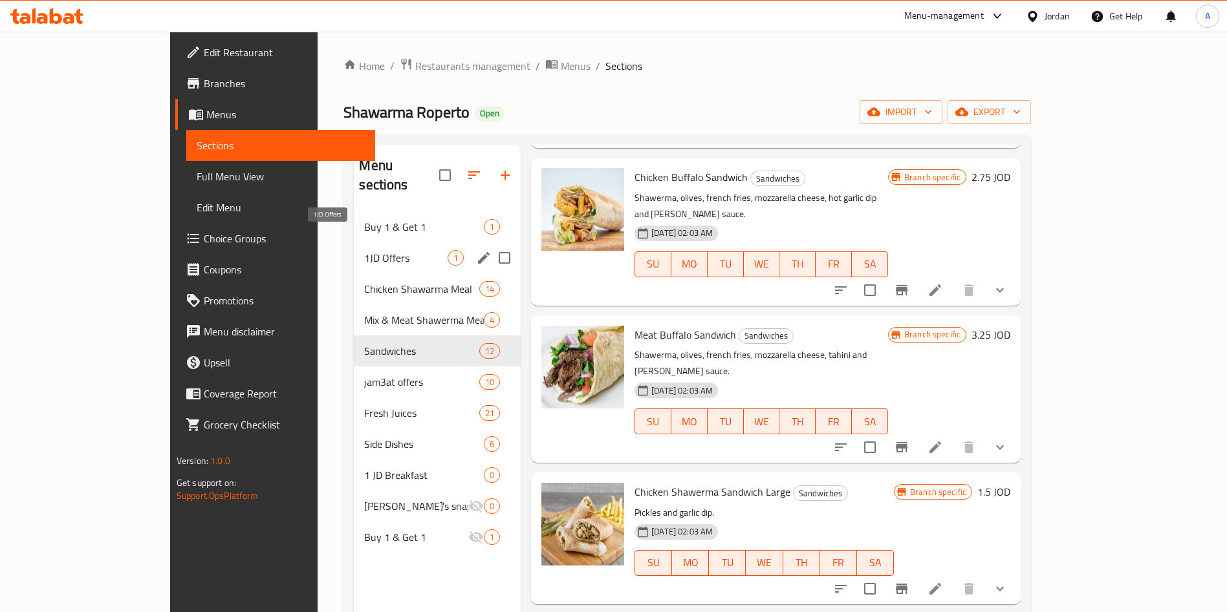
click at [364, 250] on span "1JD Offers" at bounding box center [405, 258] width 83 height 16
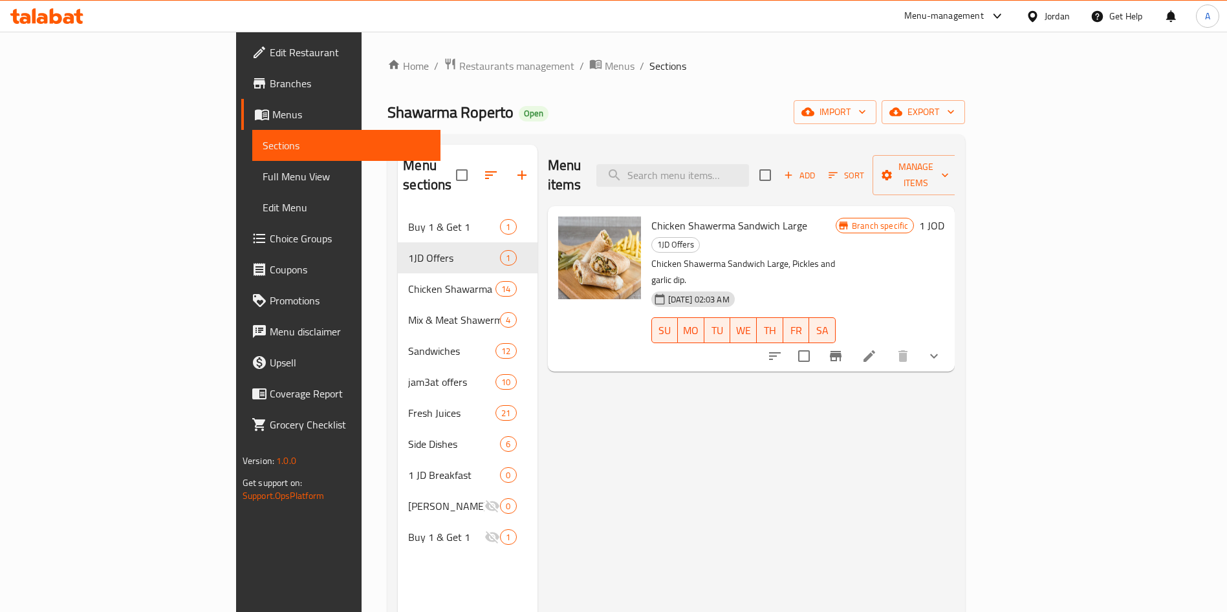
click at [887, 345] on li at bounding box center [869, 356] width 36 height 23
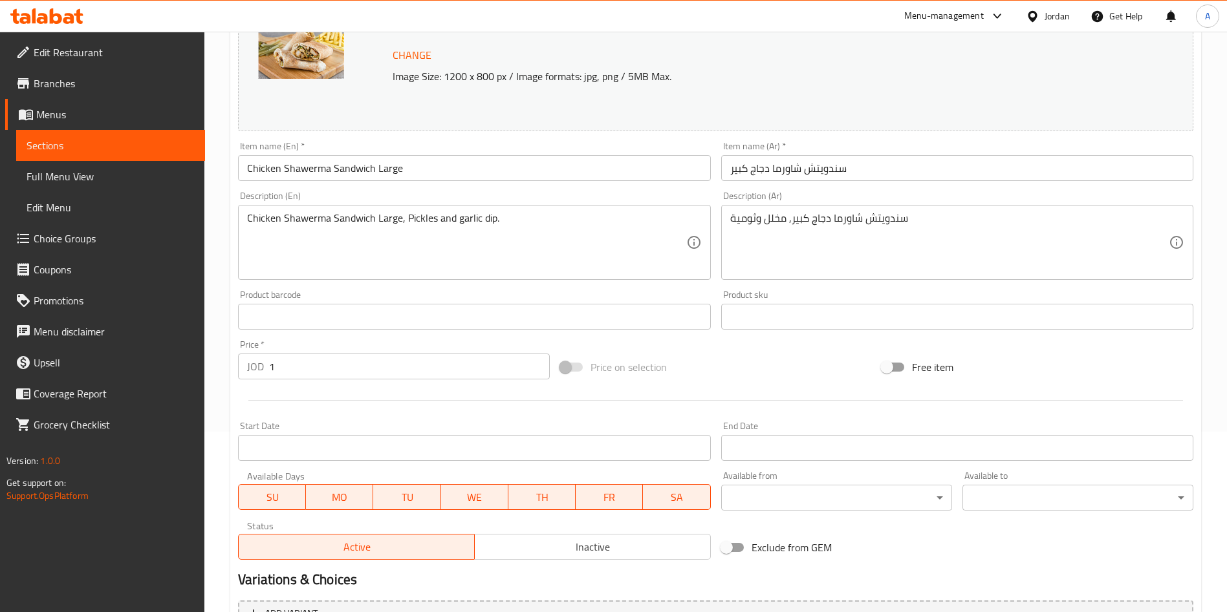
scroll to position [194, 0]
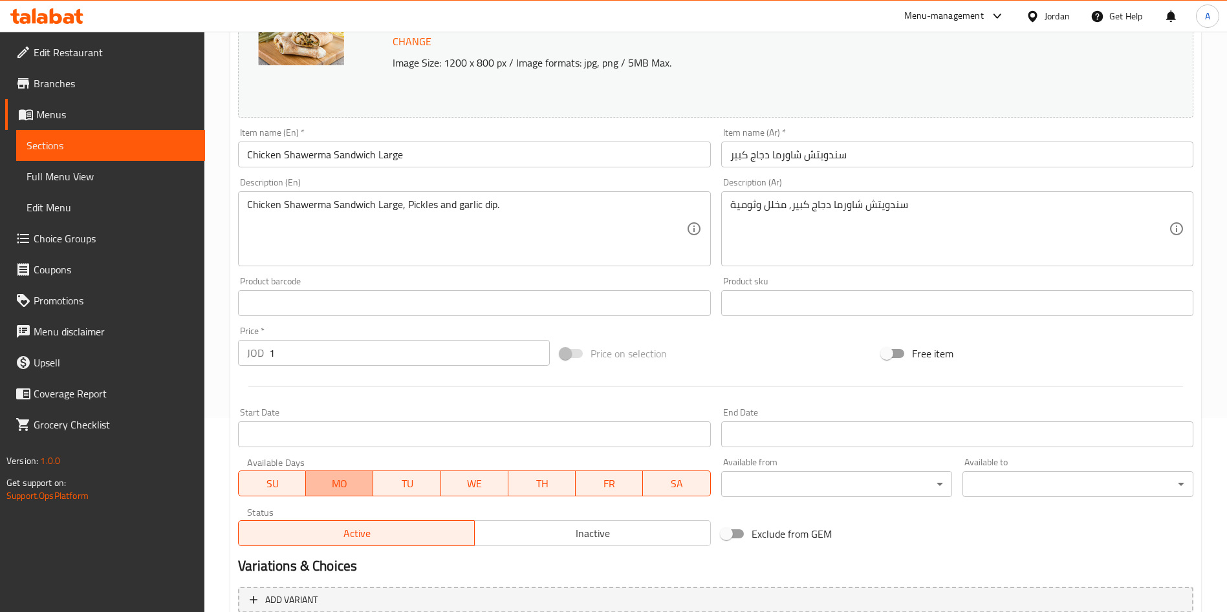
click at [357, 484] on span "MO" at bounding box center [339, 484] width 57 height 19
drag, startPoint x: 398, startPoint y: 484, endPoint x: 442, endPoint y: 489, distance: 44.2
click at [400, 484] on span "TU" at bounding box center [406, 484] width 57 height 19
click at [500, 500] on div "Available Days SU MO TU WE TH FR SA" at bounding box center [474, 478] width 482 height 50
click at [484, 486] on span "WE" at bounding box center [474, 484] width 57 height 19
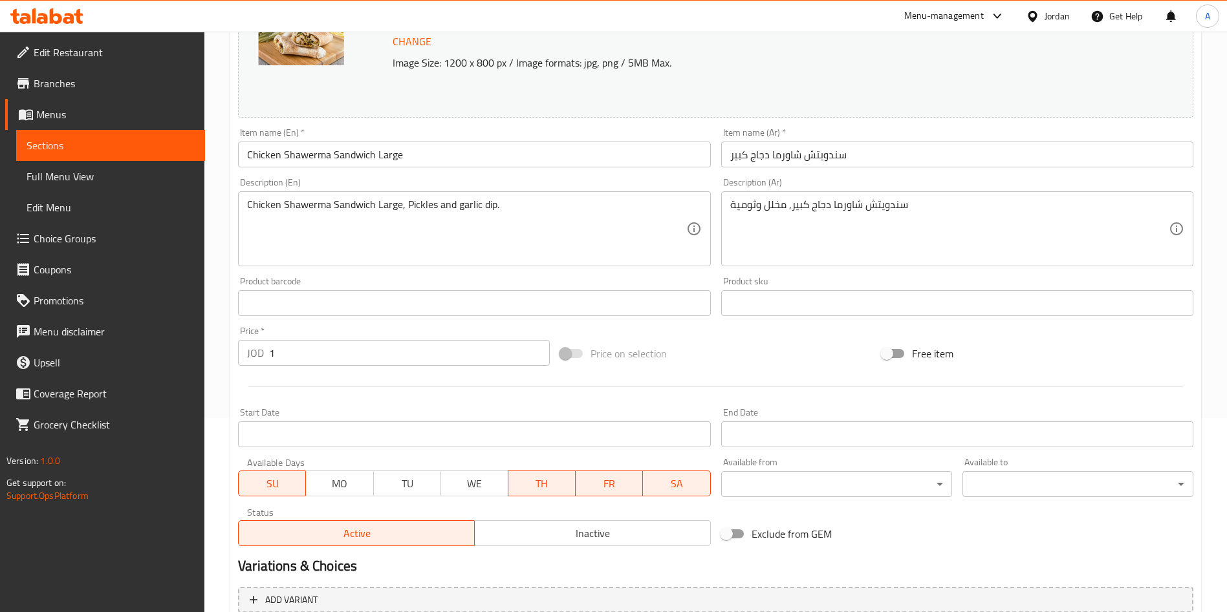
click at [549, 491] on span "TH" at bounding box center [541, 484] width 57 height 19
drag, startPoint x: 594, startPoint y: 485, endPoint x: 656, endPoint y: 482, distance: 62.1
click at [603, 485] on span "FR" at bounding box center [609, 484] width 57 height 19
click at [656, 482] on span "SA" at bounding box center [676, 484] width 57 height 19
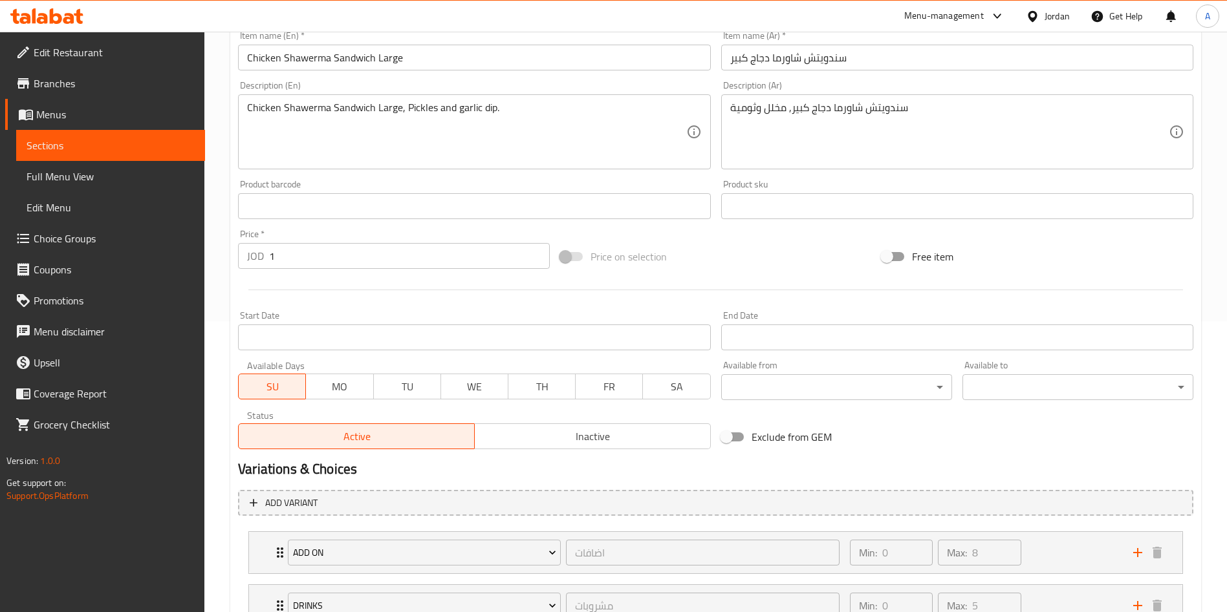
scroll to position [394, 0]
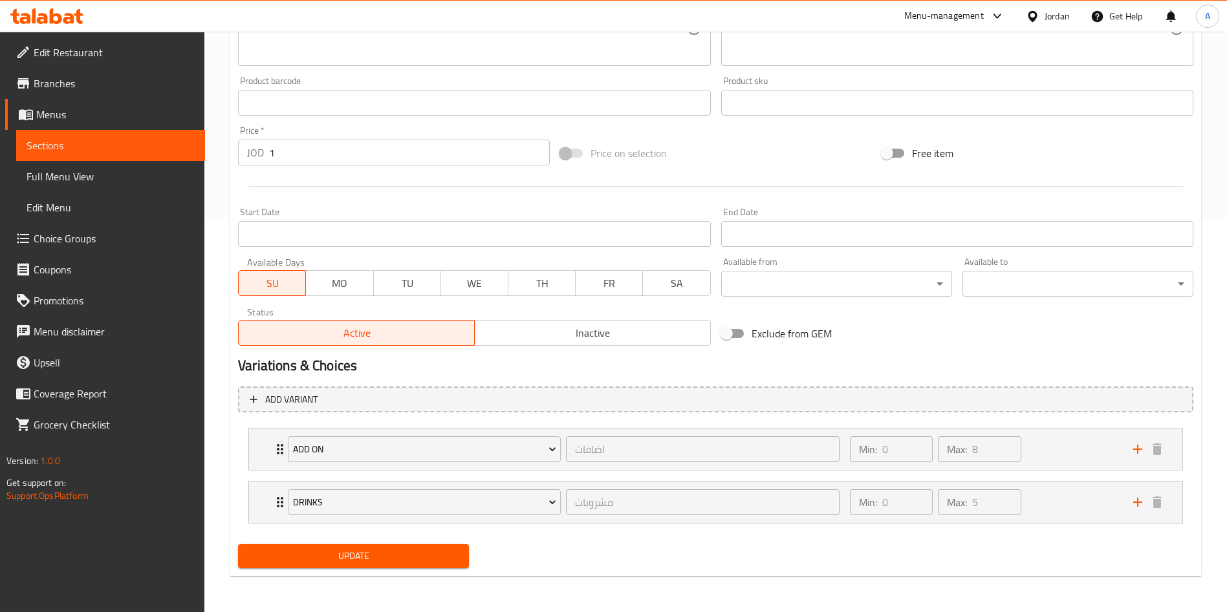
click at [337, 574] on div "Update Chicken Shawerma Sandwich Large Change Image Size: 1200 x 800 px / Image…" at bounding box center [715, 154] width 971 height 846
click at [337, 558] on span "Update" at bounding box center [353, 556] width 210 height 16
click at [363, 559] on span "Update" at bounding box center [353, 556] width 210 height 16
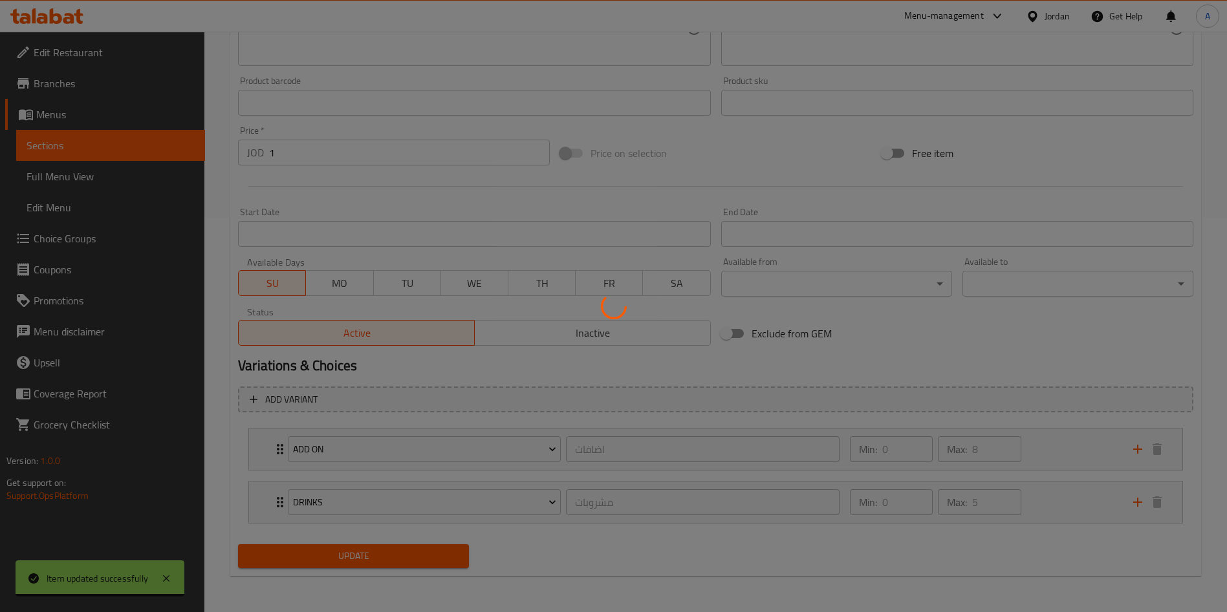
scroll to position [0, 0]
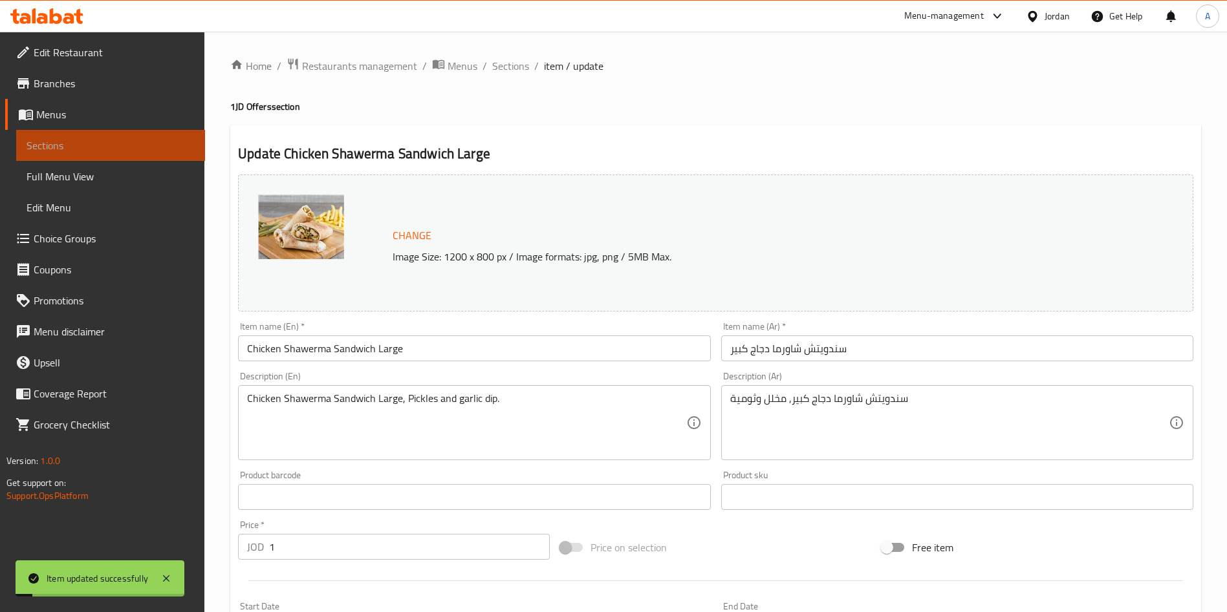
click at [141, 148] on span "Sections" at bounding box center [111, 146] width 168 height 16
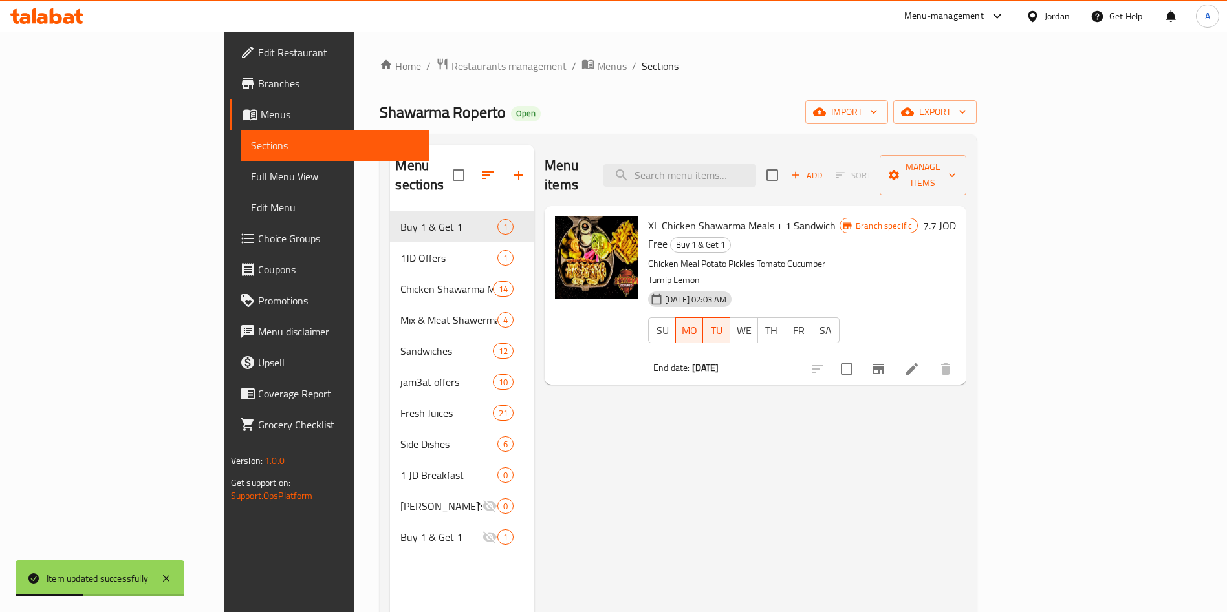
click at [51, 14] on icon at bounding box center [56, 16] width 12 height 16
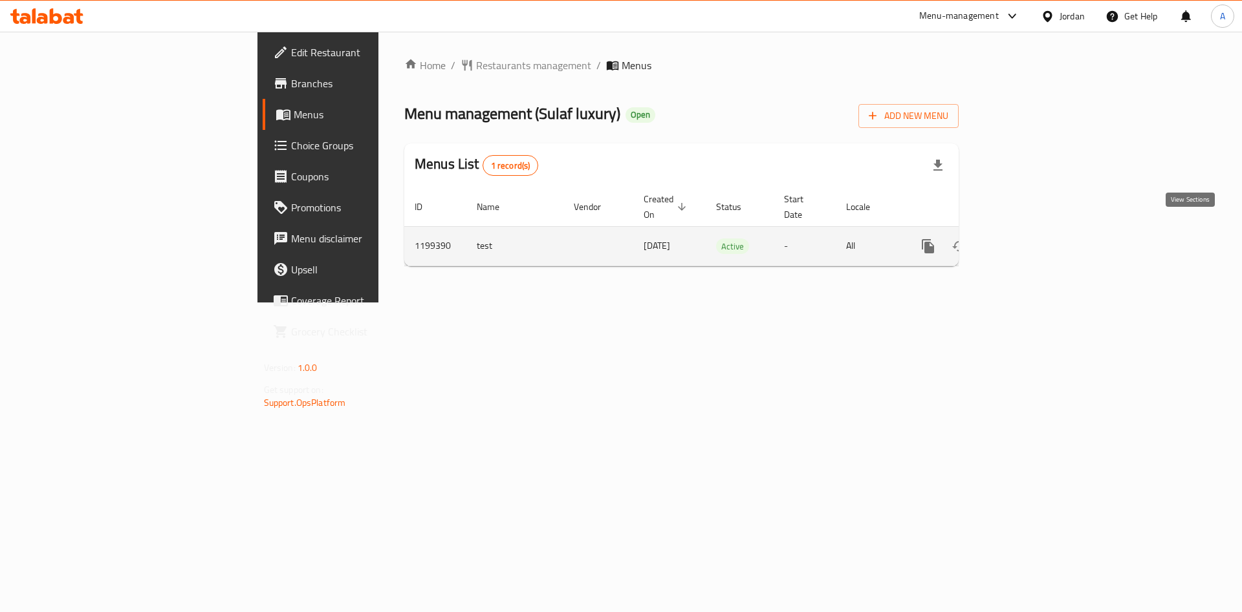
click at [1029, 239] on icon "enhanced table" at bounding box center [1021, 247] width 16 height 16
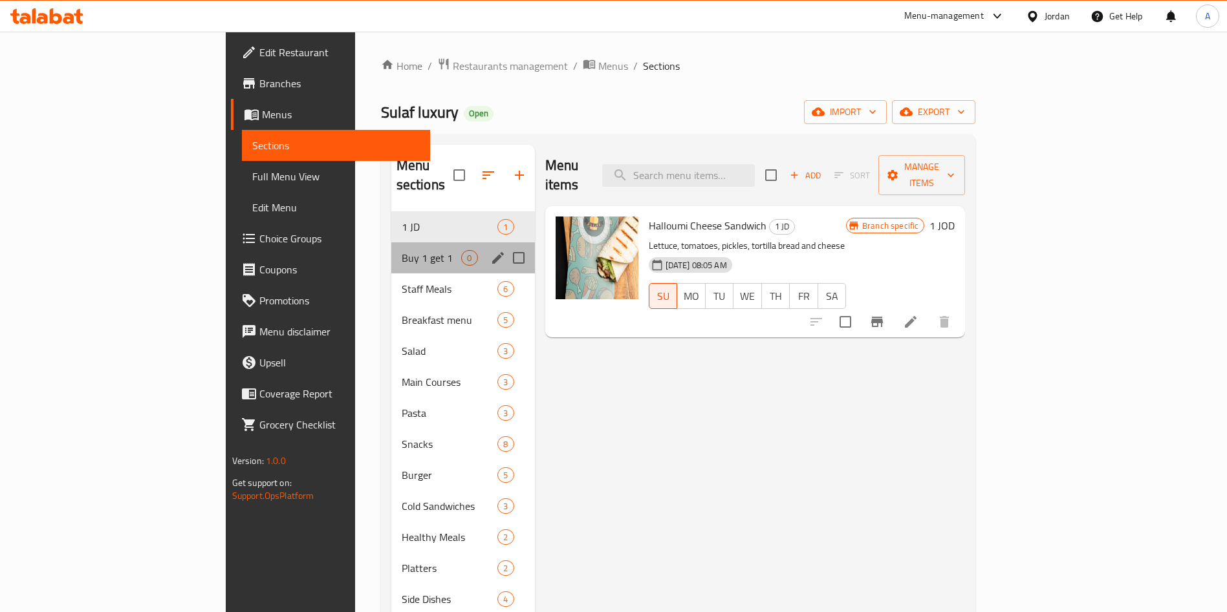
click at [391, 243] on div "Buy 1 get 1 0" at bounding box center [463, 258] width 144 height 31
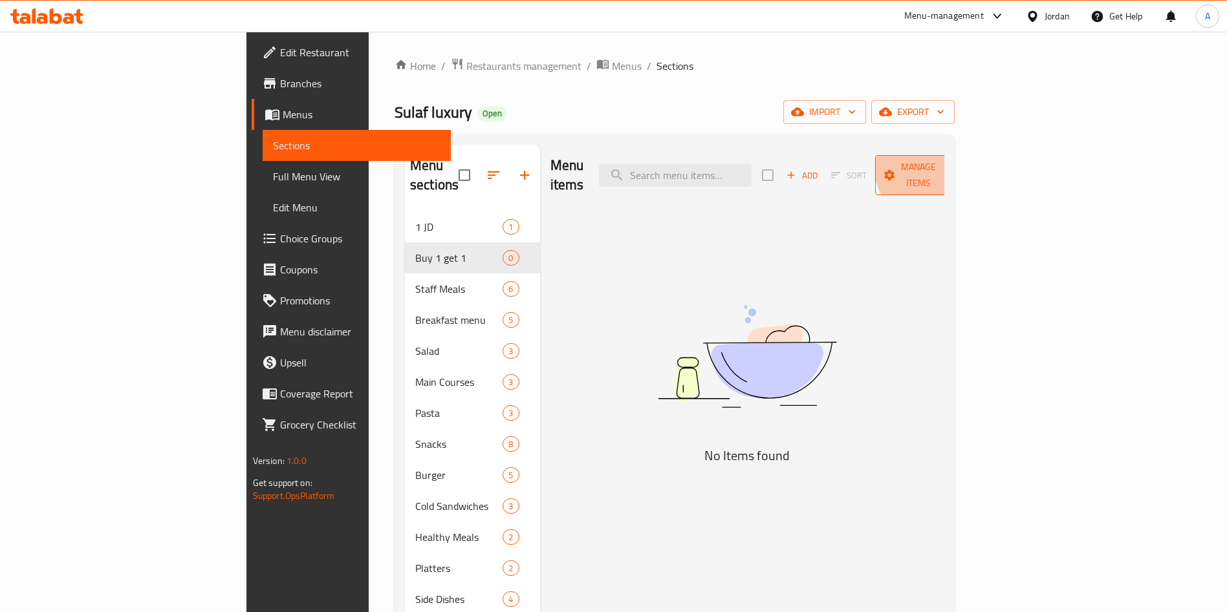
click at [951, 160] on span "Manage items" at bounding box center [918, 175] width 66 height 32
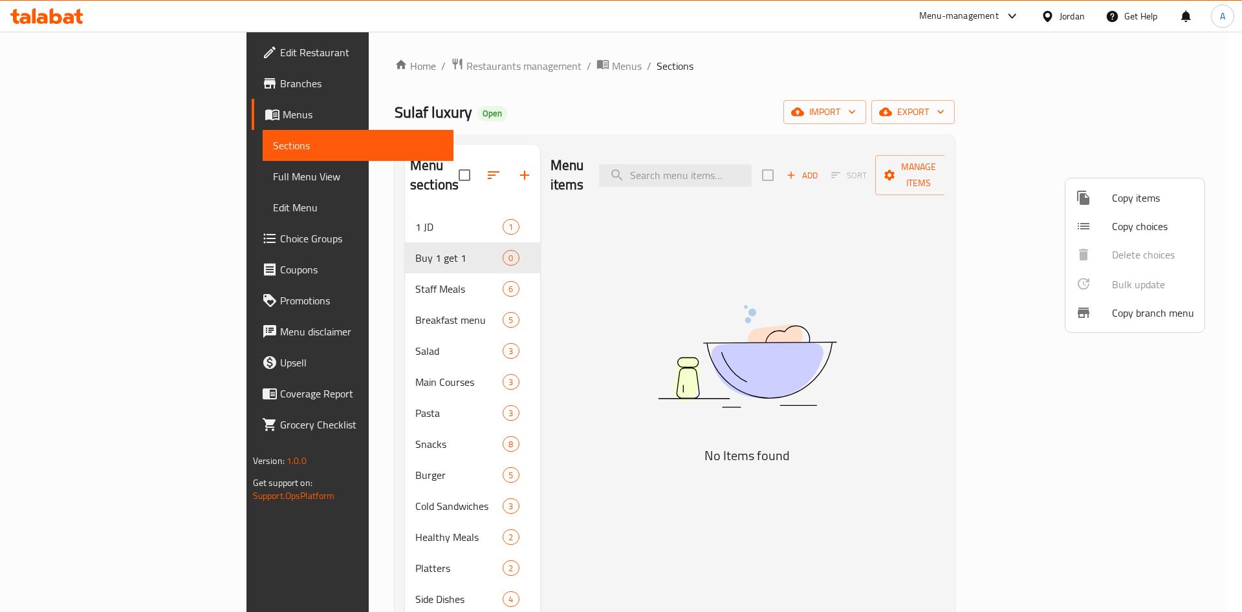
click at [1118, 203] on span "Copy items" at bounding box center [1153, 198] width 82 height 16
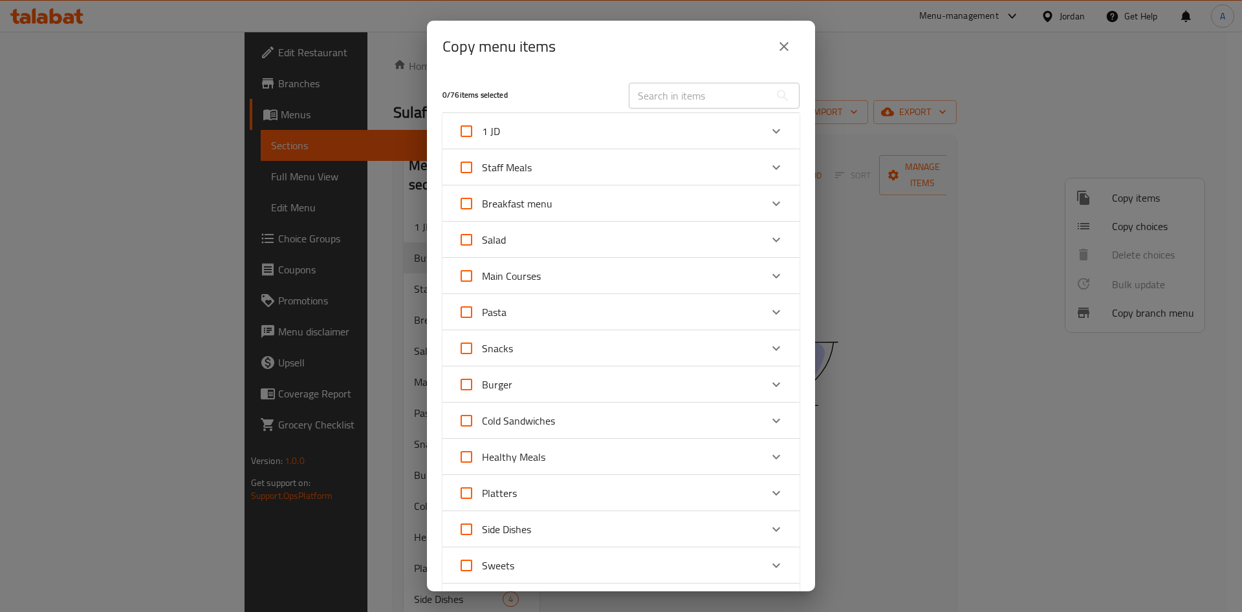
click at [675, 70] on div "Copy menu items" at bounding box center [621, 47] width 388 height 52
click at [675, 94] on input "text" at bounding box center [699, 96] width 141 height 26
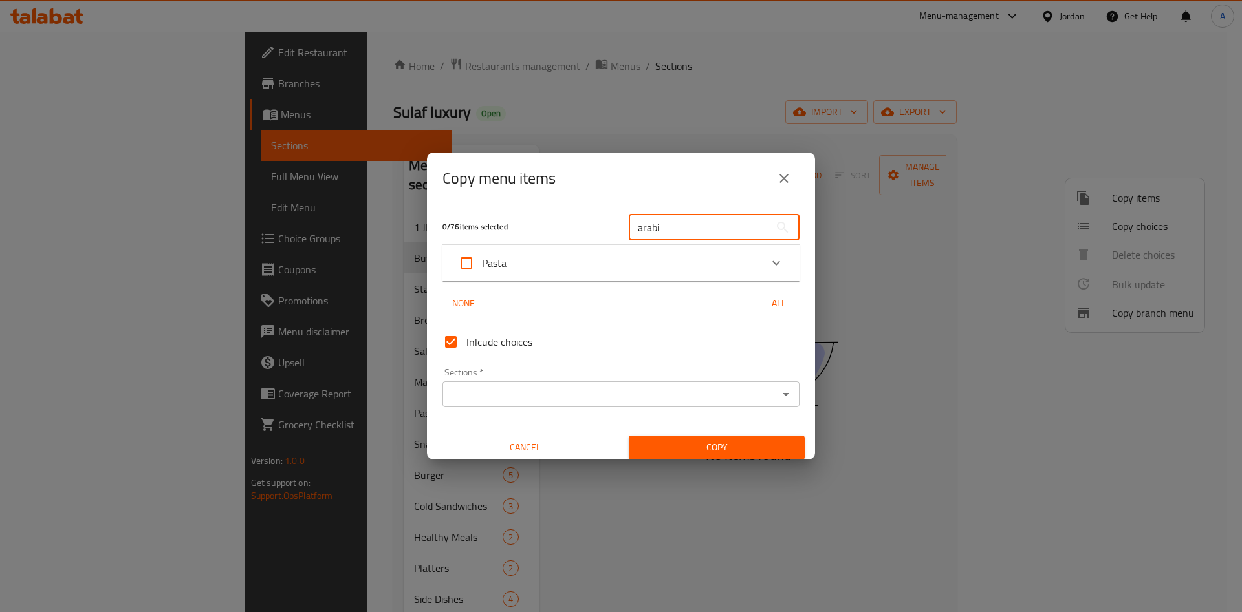
type input "arabi"
click at [600, 251] on div "Pasta" at bounding box center [609, 263] width 303 height 31
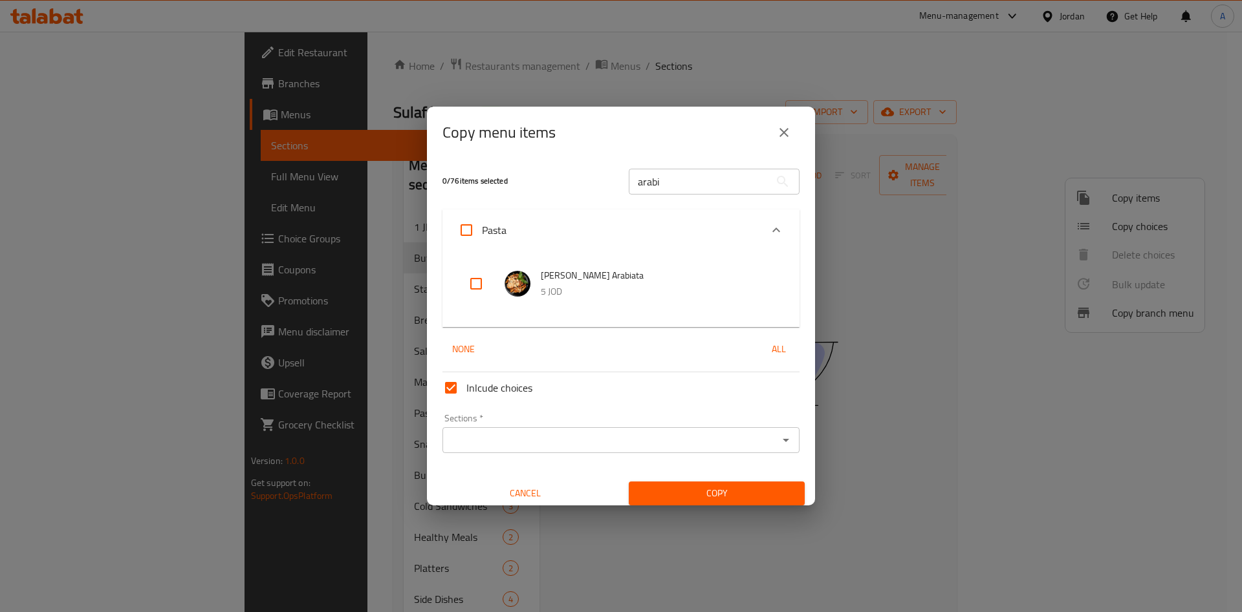
click at [596, 286] on p "5 JOD" at bounding box center [657, 292] width 233 height 16
click at [484, 286] on input "checkbox" at bounding box center [475, 283] width 31 height 31
checkbox input "true"
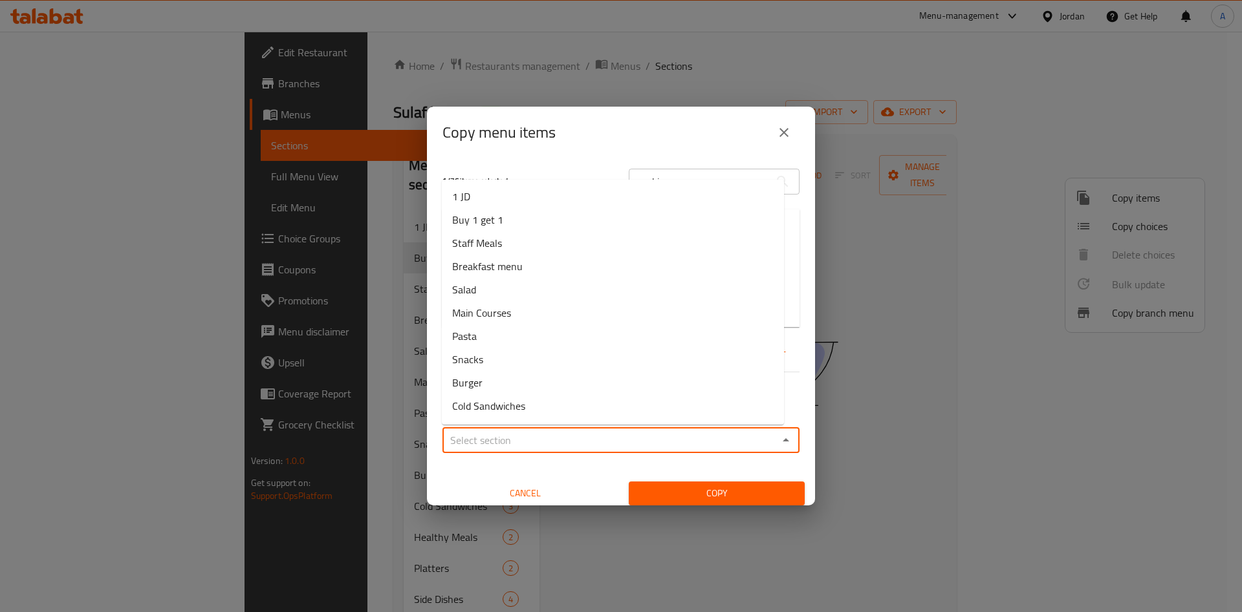
click at [655, 444] on input "Sections   *" at bounding box center [610, 440] width 328 height 18
click at [539, 230] on li "Buy 1 get 1" at bounding box center [613, 219] width 342 height 23
type input "Buy 1 get 1"
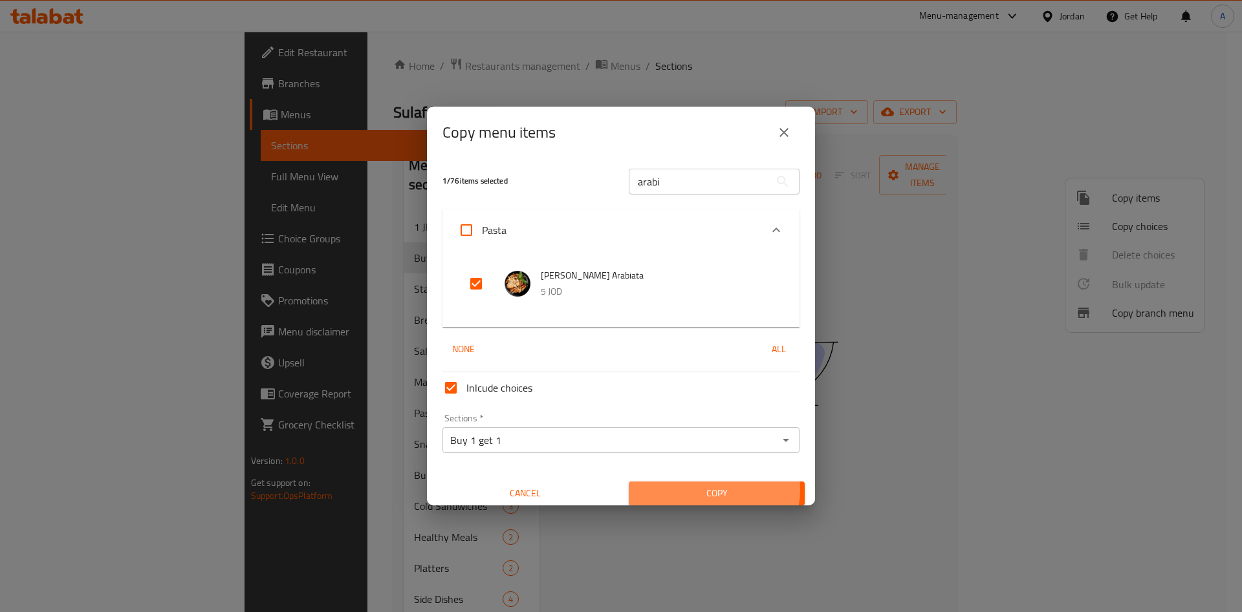
click at [704, 490] on span "Copy" at bounding box center [716, 494] width 155 height 16
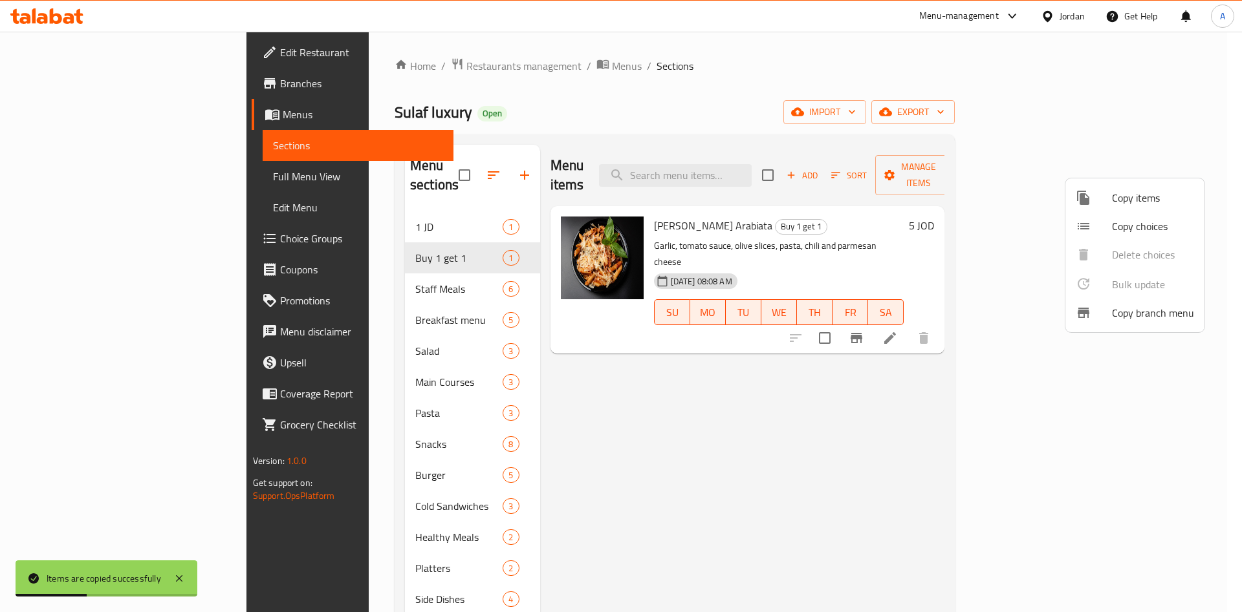
drag, startPoint x: 789, startPoint y: 367, endPoint x: 797, endPoint y: 361, distance: 9.9
click at [795, 364] on div at bounding box center [621, 306] width 1242 height 612
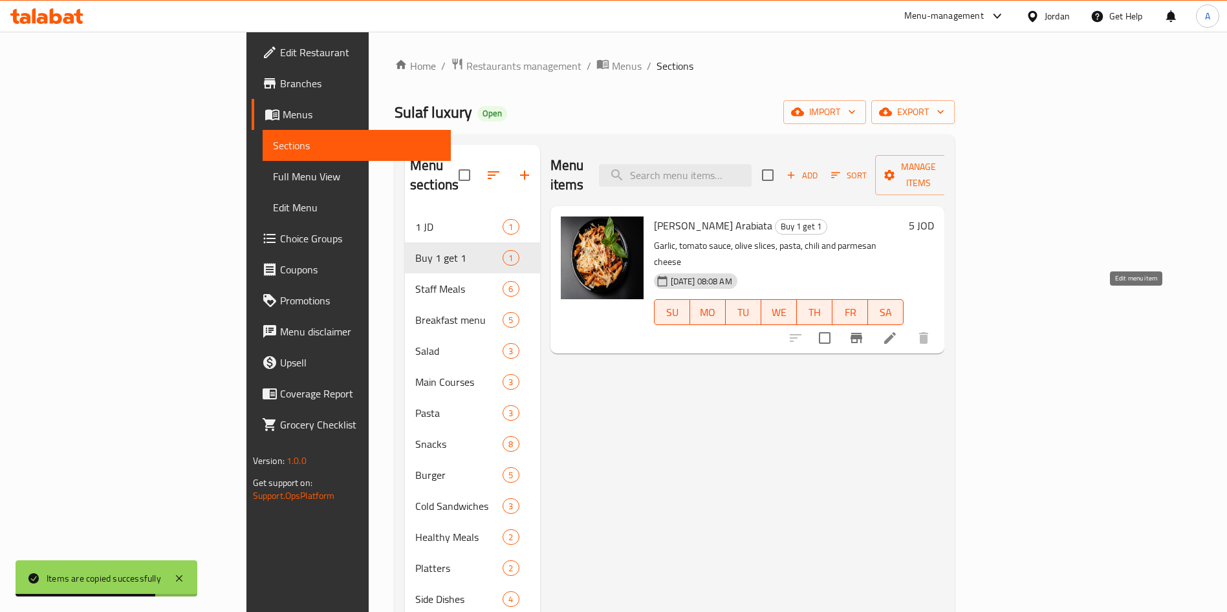
click at [896, 332] on icon at bounding box center [890, 338] width 12 height 12
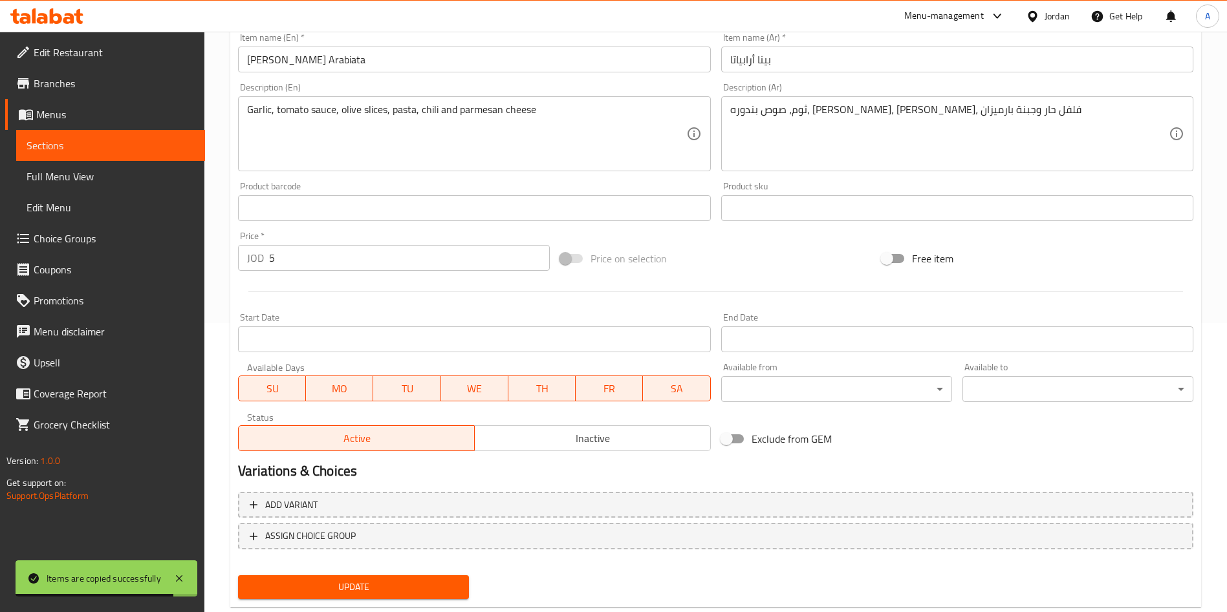
scroll to position [291, 0]
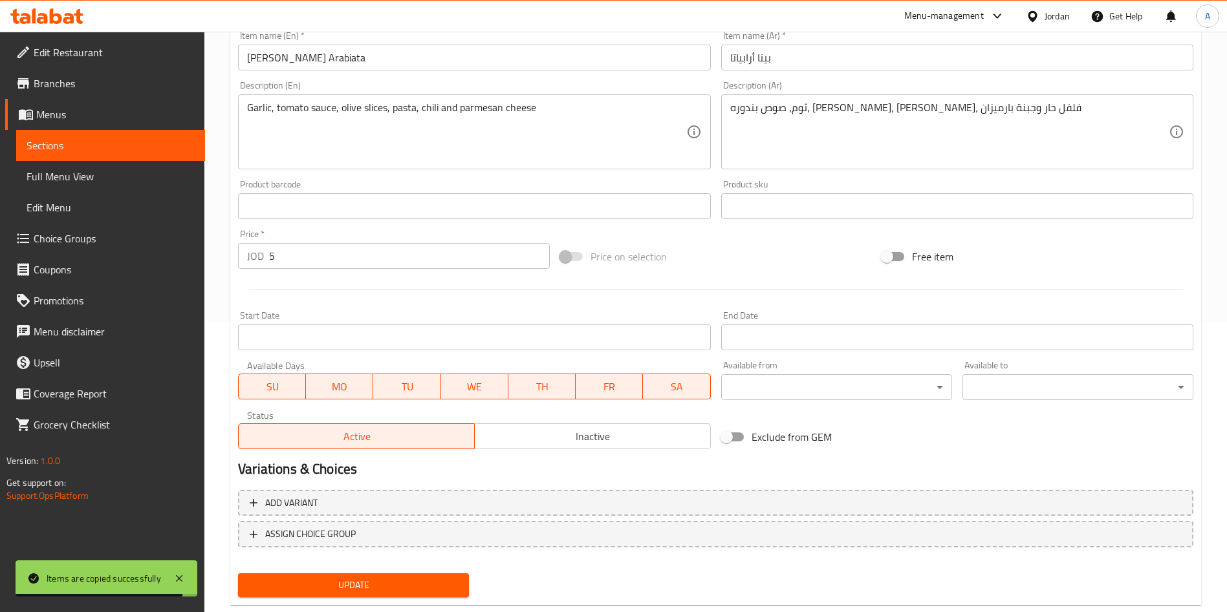
click at [259, 389] on span "SU" at bounding box center [272, 387] width 57 height 19
click at [464, 396] on button "WE" at bounding box center [474, 387] width 67 height 26
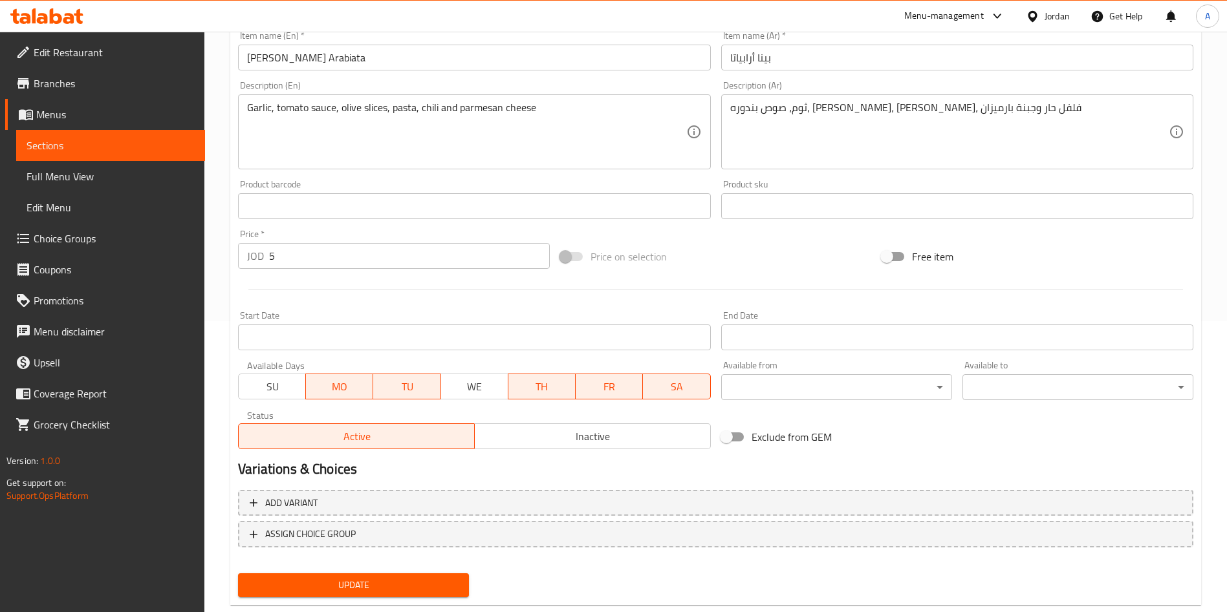
click at [576, 389] on button "FR" at bounding box center [609, 387] width 67 height 26
click at [671, 389] on span "SA" at bounding box center [676, 387] width 57 height 19
click at [539, 398] on button "TH" at bounding box center [542, 387] width 68 height 26
click at [399, 345] on input "Start Date" at bounding box center [474, 338] width 472 height 26
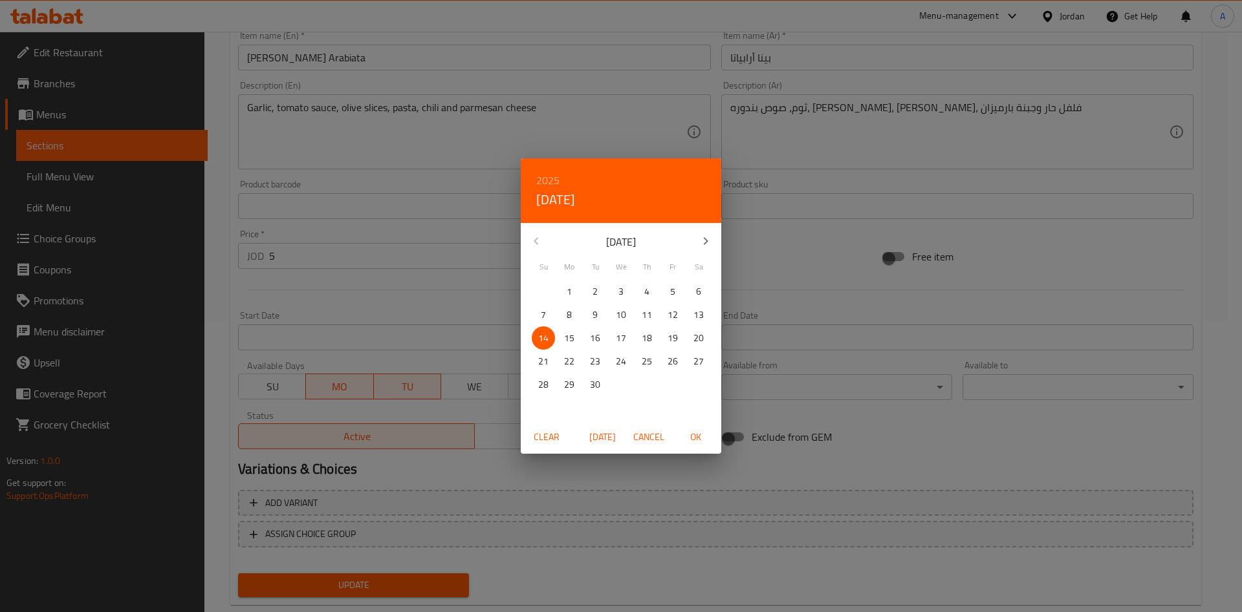
click at [540, 364] on p "21" at bounding box center [543, 362] width 10 height 16
click at [695, 436] on span "OK" at bounding box center [695, 437] width 31 height 16
type input "21-09-2025"
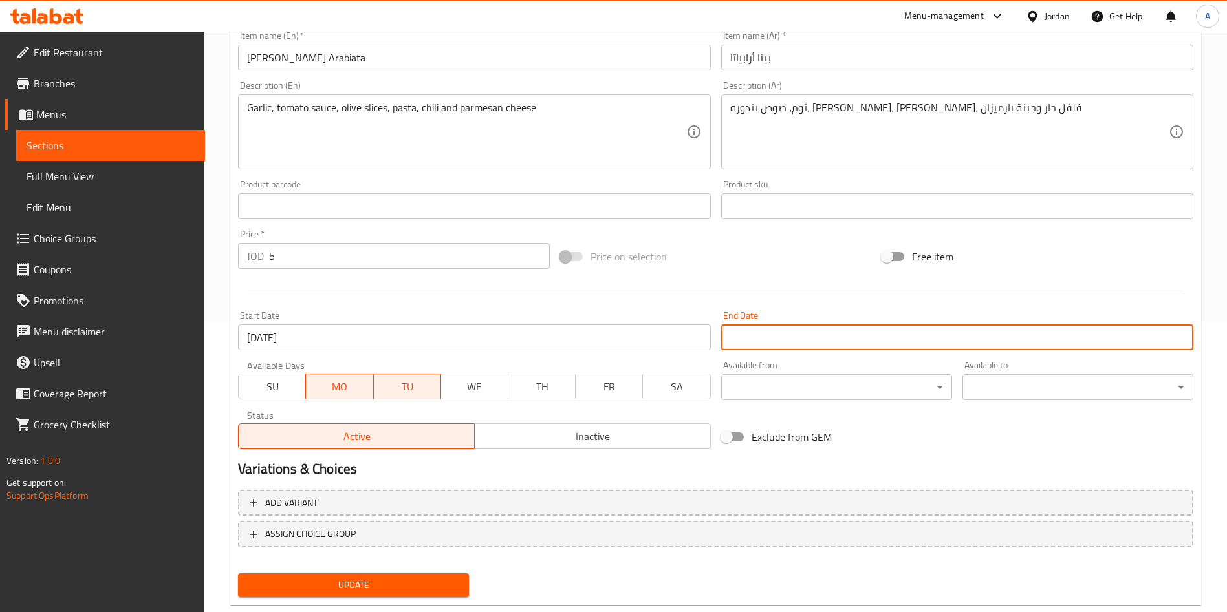
click at [810, 345] on input "Start Date" at bounding box center [957, 338] width 472 height 26
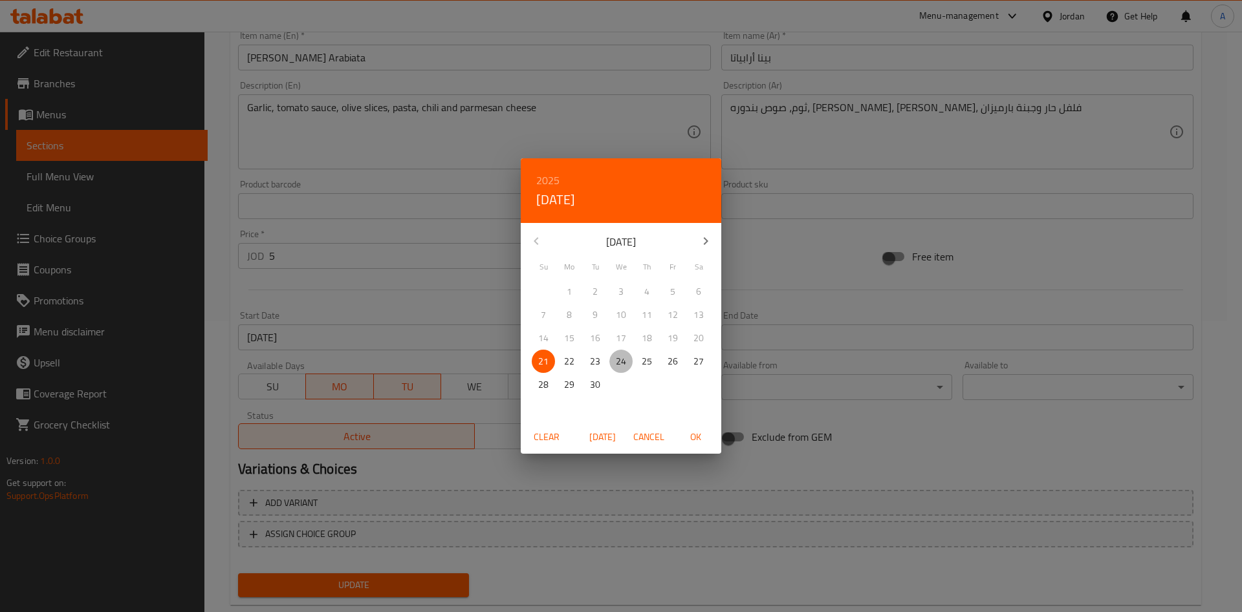
click at [628, 360] on span "24" at bounding box center [620, 362] width 23 height 16
click at [705, 446] on button "OK" at bounding box center [694, 438] width 41 height 24
type input "[DATE]"
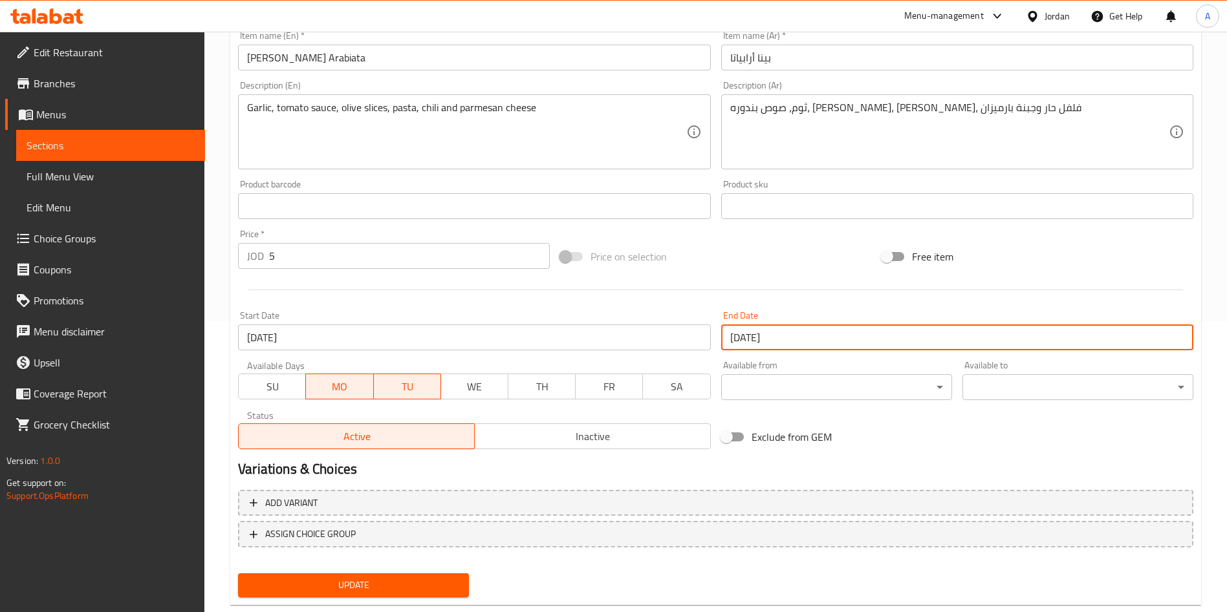
click at [448, 577] on span "Update" at bounding box center [353, 585] width 210 height 16
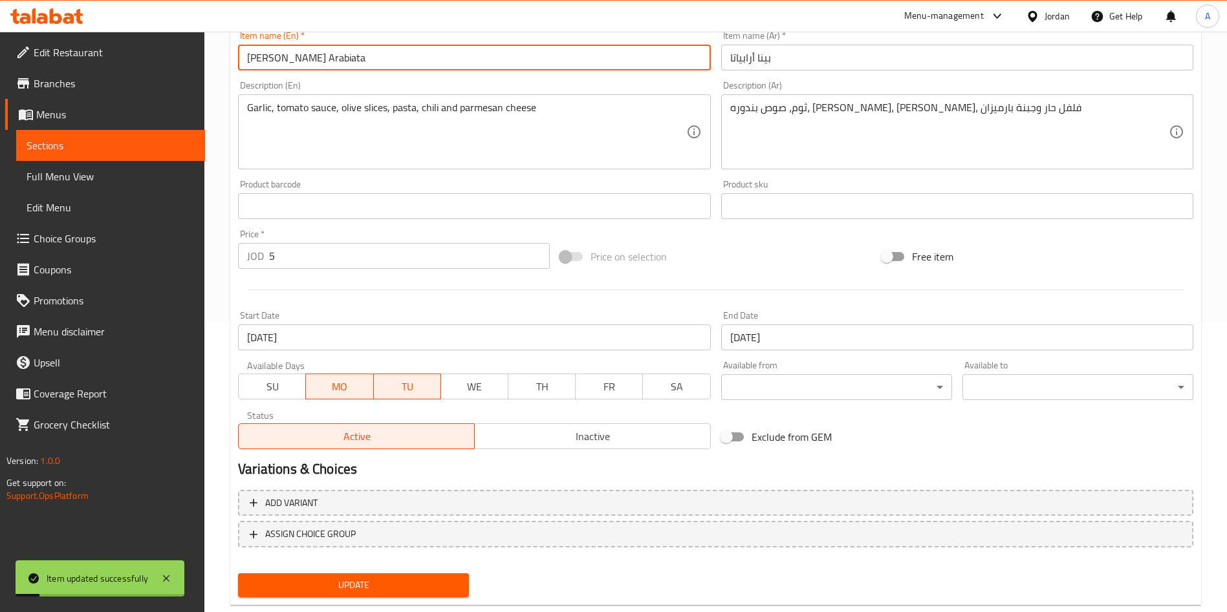
click at [246, 67] on input "Pina Arabiata" at bounding box center [474, 58] width 472 height 26
click at [352, 58] on input "Buy Pina Arabiata" at bounding box center [474, 58] width 472 height 26
type input "Buy Pina Arabiata get 1 free"
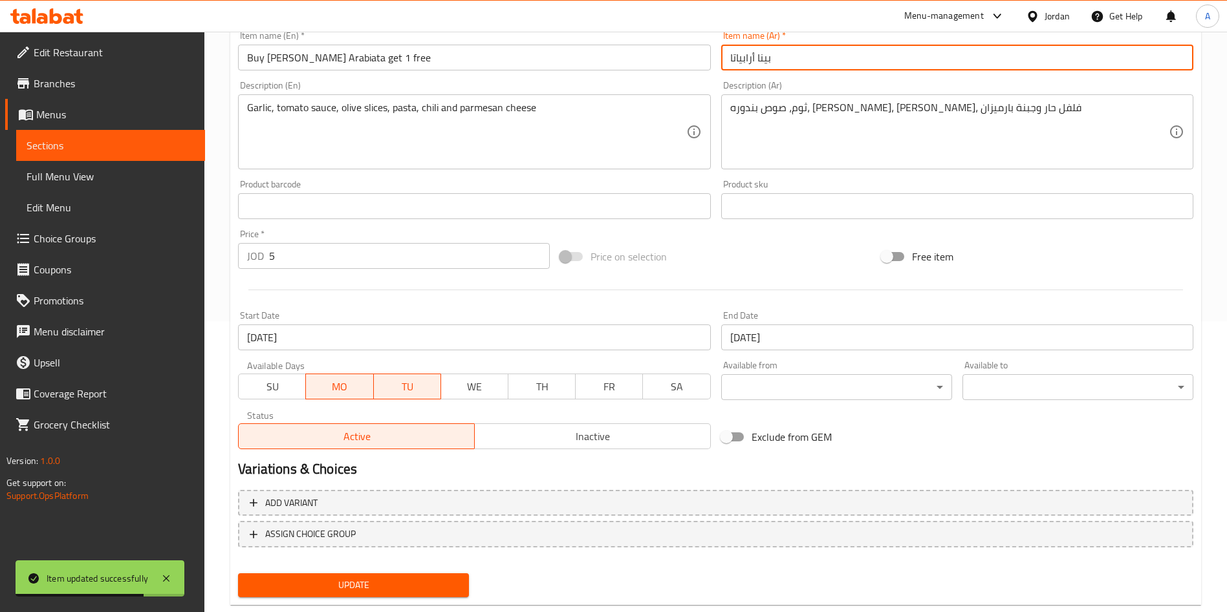
drag, startPoint x: 812, startPoint y: 62, endPoint x: 638, endPoint y: 63, distance: 174.0
click at [638, 63] on div "Change Image Size: 1200 x 800 px / Image formats: jpg, png / 5MB Max. Item name…" at bounding box center [716, 166] width 966 height 576
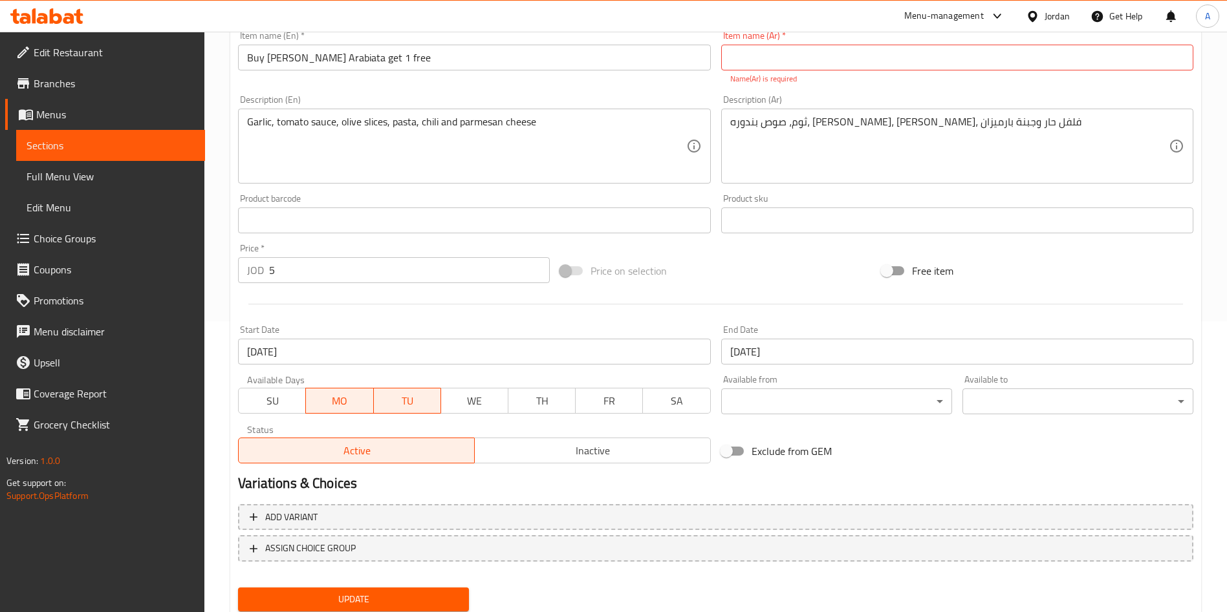
click at [782, 53] on input "text" at bounding box center [957, 58] width 472 height 26
paste input "اشتري بينا أرابياتا و احصل عالثانية مجانا"
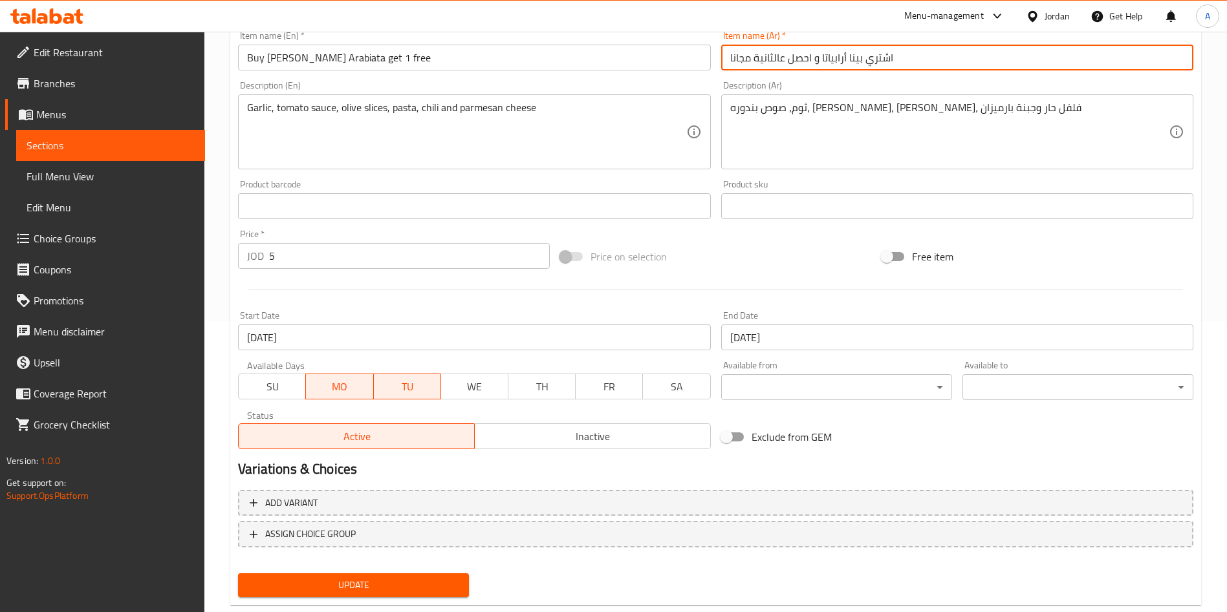
type input "اشتري بينا أرابياتا و احصل عالثانية مجانا"
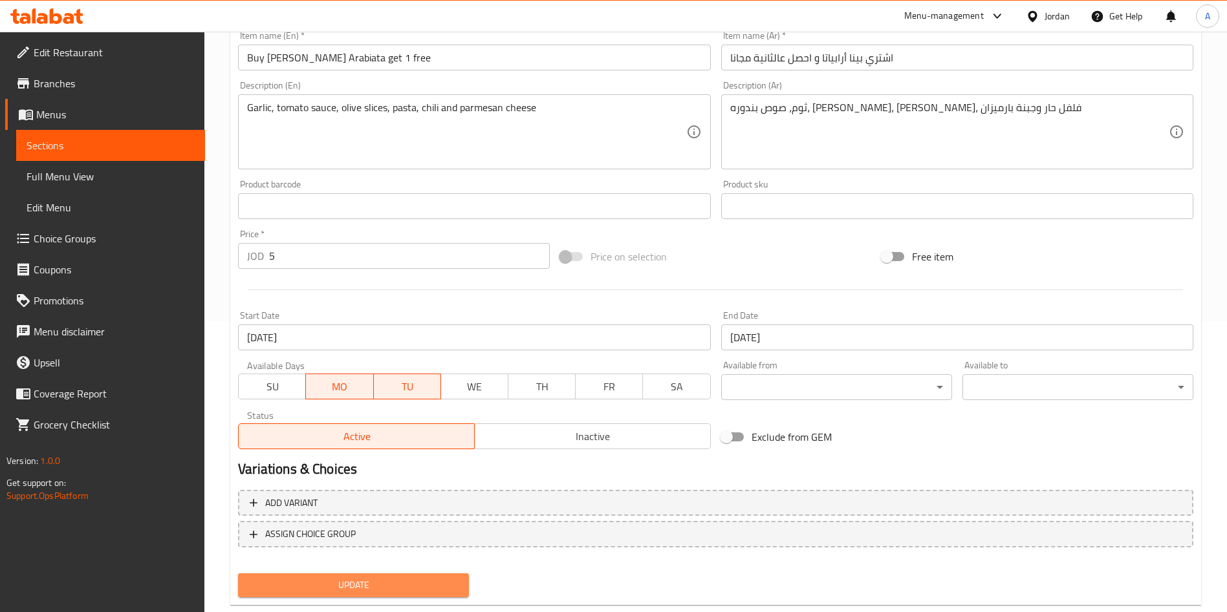
click at [338, 580] on span "Update" at bounding box center [353, 585] width 210 height 16
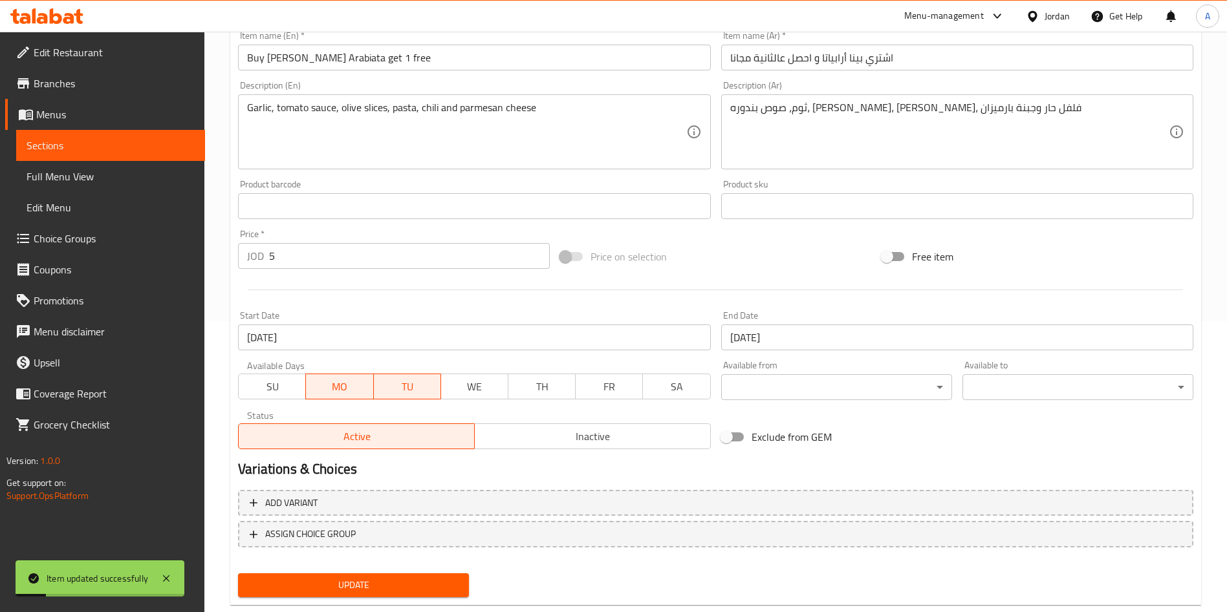
click at [367, 585] on span "Update" at bounding box center [353, 585] width 210 height 16
click at [49, 6] on div at bounding box center [47, 16] width 94 height 26
click at [31, 16] on icon at bounding box center [46, 16] width 73 height 16
